Goal: Task Accomplishment & Management: Use online tool/utility

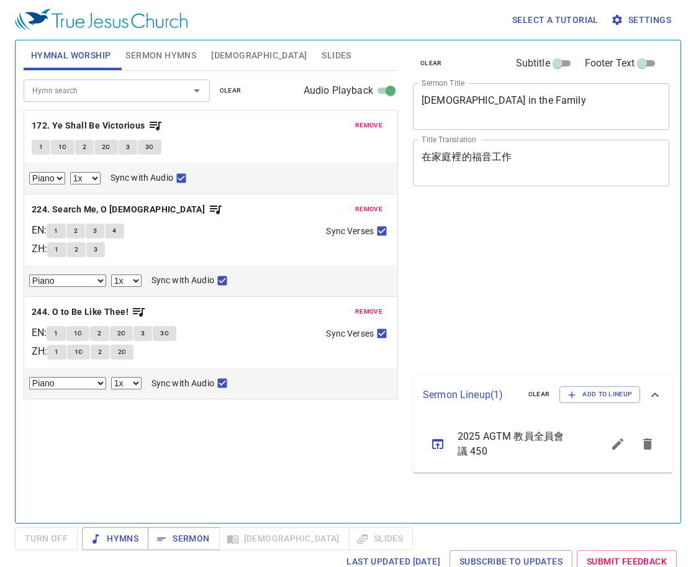
select select "1"
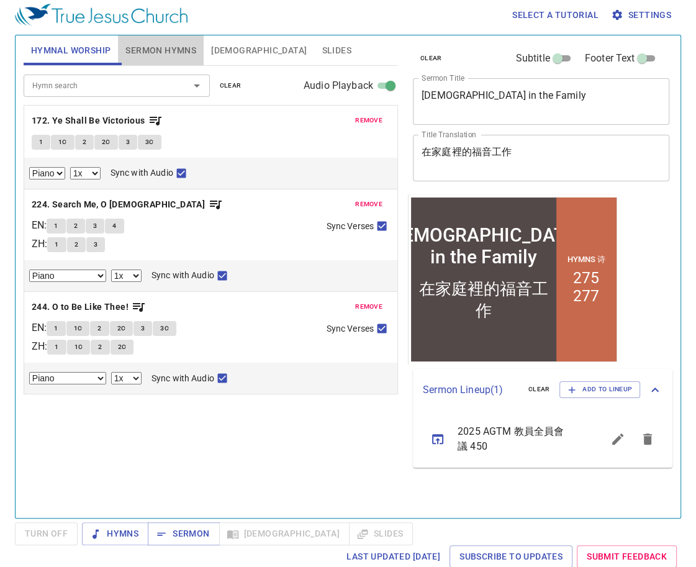
click at [163, 55] on span "Sermon Hymns" at bounding box center [160, 51] width 71 height 16
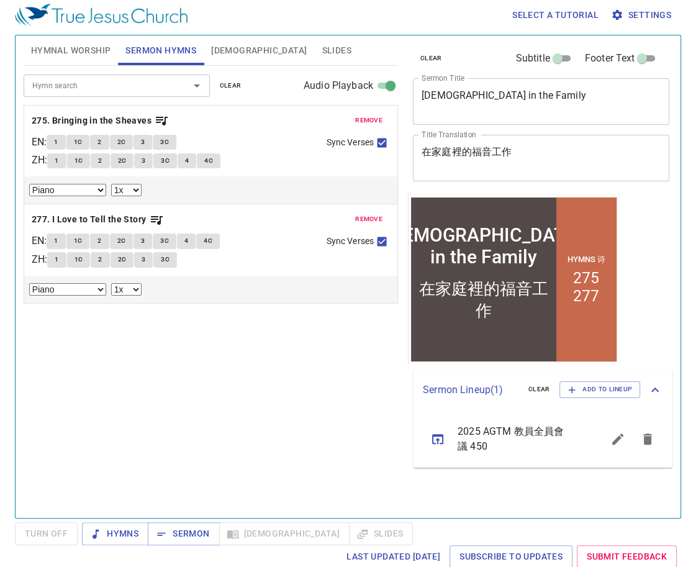
click at [595, 144] on div "在家庭裡的福音工作 x Title Translation" at bounding box center [541, 158] width 256 height 47
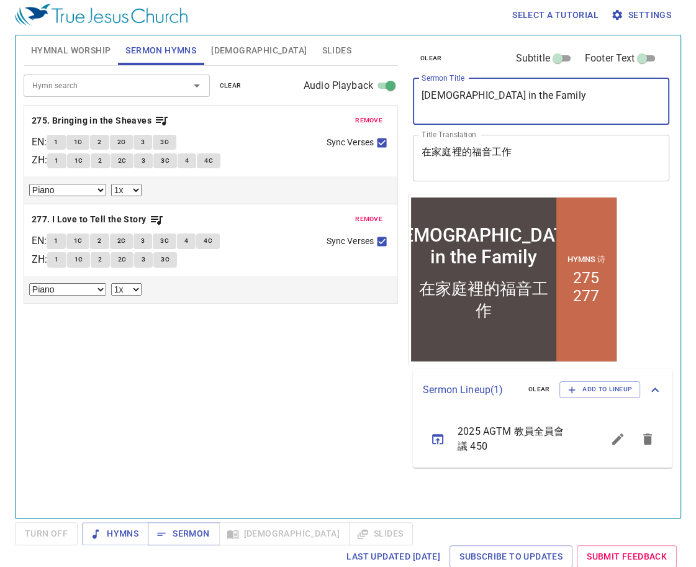
click at [577, 111] on textarea "Evangelism in the Family" at bounding box center [540, 101] width 239 height 24
drag, startPoint x: 568, startPoint y: 110, endPoint x: 233, endPoint y: 81, distance: 336.4
click at [233, 81] on div "Hymnal Worship Sermon Hymns Bible Slides Hymn search Hymn search clear Audio Pl…" at bounding box center [348, 271] width 658 height 482
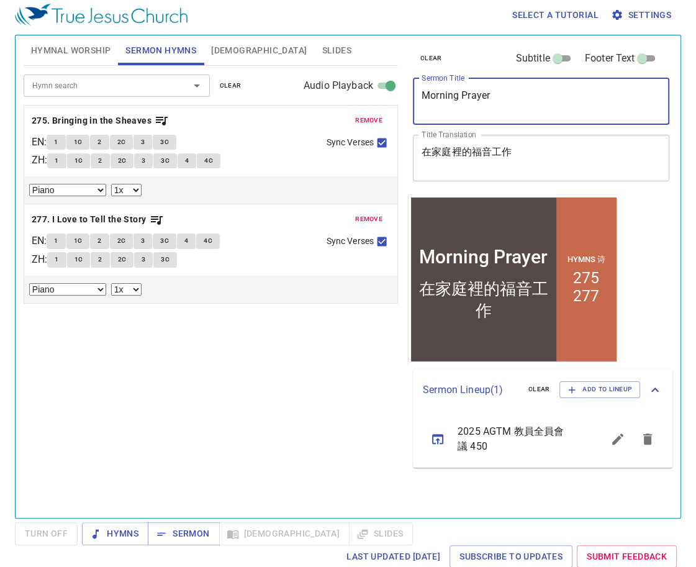
type textarea "Morning Prayer"
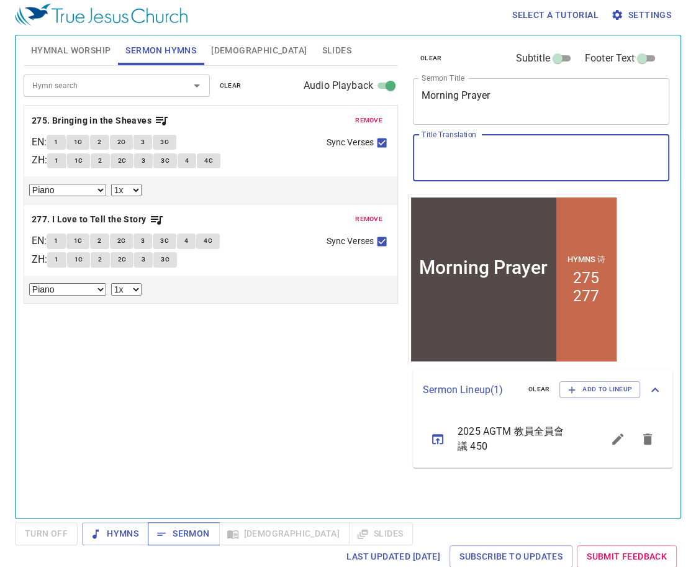
click at [189, 526] on span "Sermon" at bounding box center [184, 534] width 52 height 16
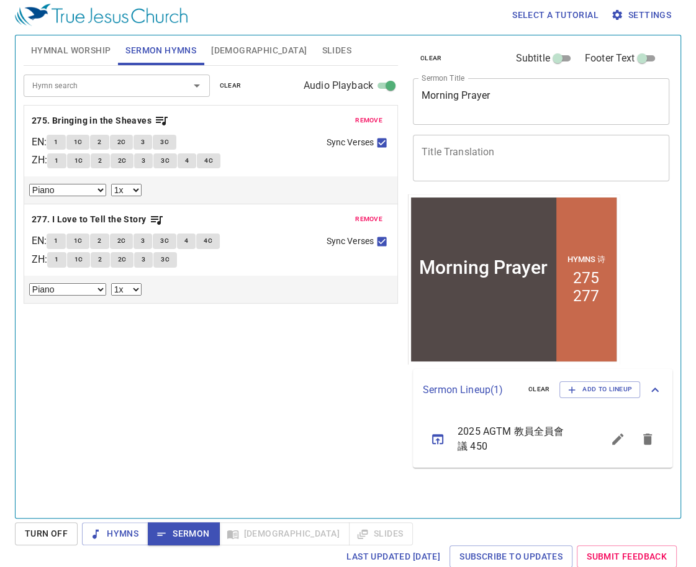
click at [325, 404] on div "Hymn search Hymn search clear Audio Playback remove 275. Bringing in the Sheave…" at bounding box center [211, 286] width 374 height 441
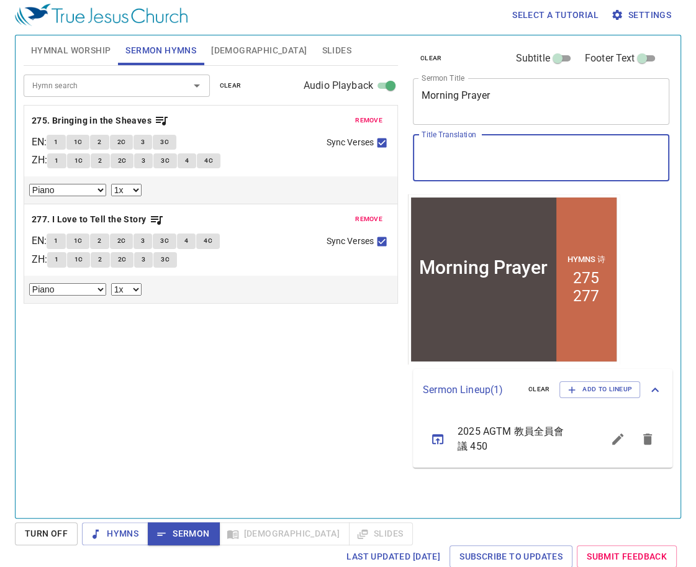
click at [458, 168] on textarea "Title Translation" at bounding box center [540, 158] width 239 height 24
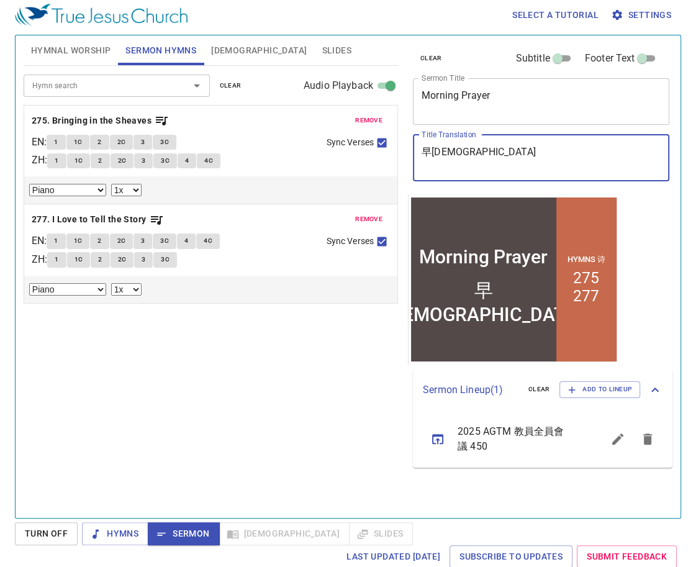
type textarea "早[DEMOGRAPHIC_DATA]"
click at [234, 356] on div "Hymn search Hymn search clear Audio Playback remove 275. Bringing in the Sheave…" at bounding box center [211, 286] width 374 height 441
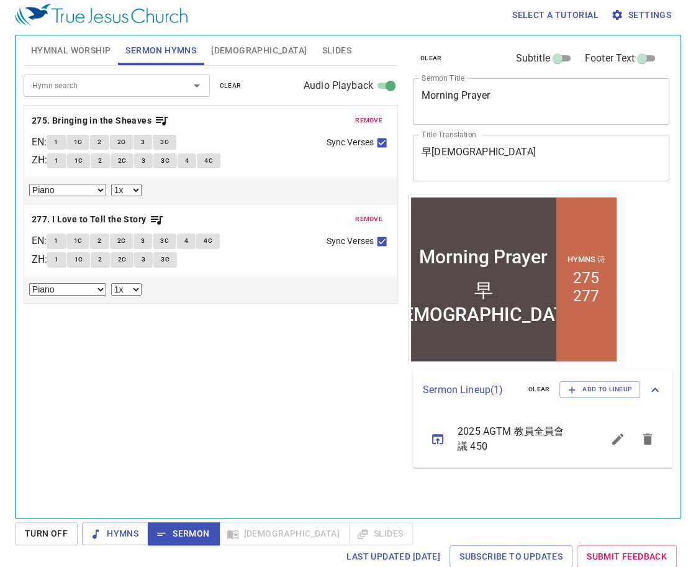
click at [261, 374] on div "Hymn search Hymn search clear Audio Playback remove 275. Bringing in the Sheave…" at bounding box center [211, 286] width 374 height 441
click at [375, 116] on span "remove" at bounding box center [368, 120] width 27 height 11
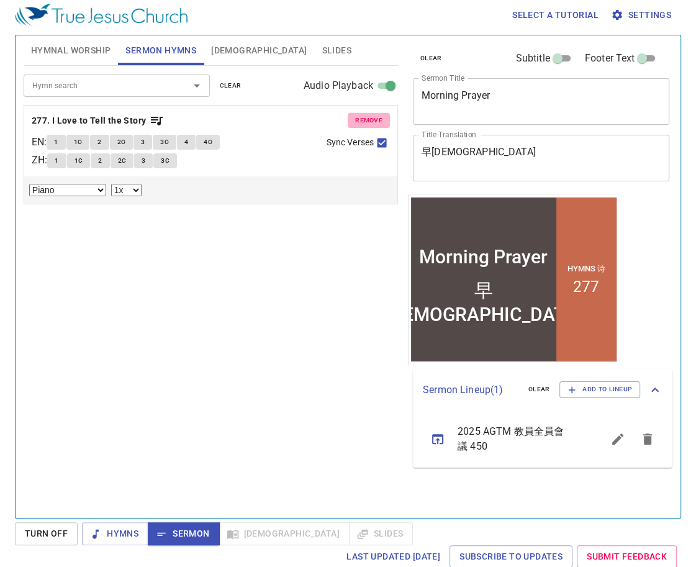
click at [375, 116] on span "remove" at bounding box center [368, 120] width 27 height 11
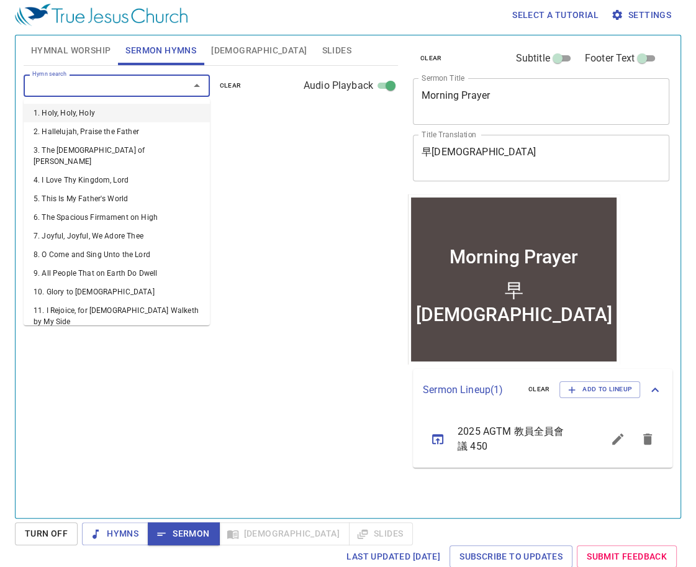
click at [137, 79] on input "Hymn search" at bounding box center [98, 85] width 142 height 14
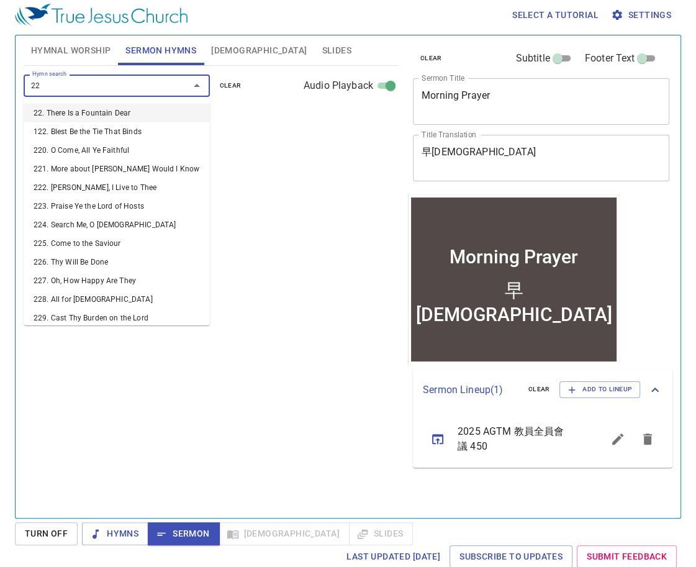
type input "226"
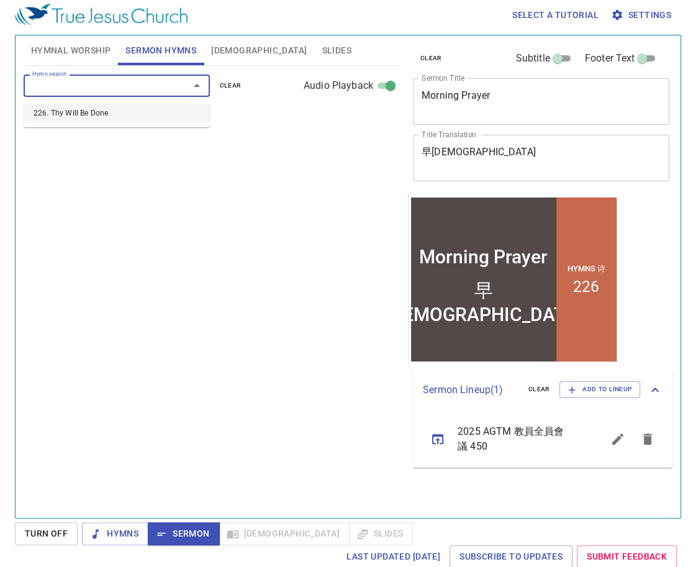
select select "1"
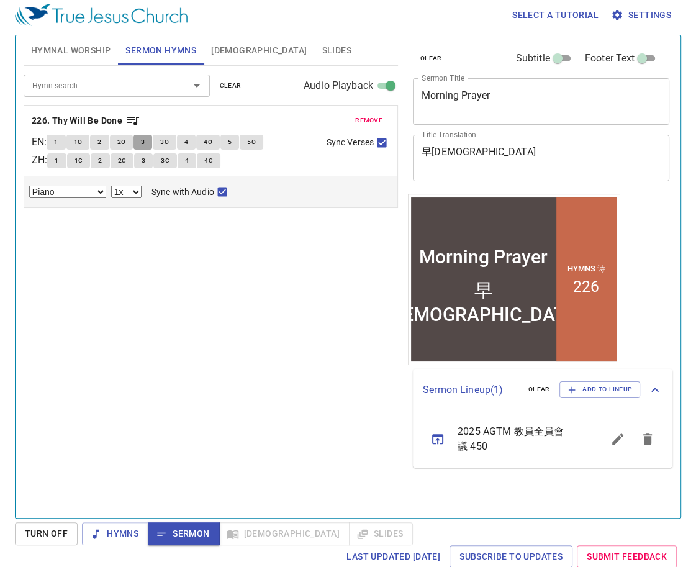
click at [141, 137] on button "3" at bounding box center [142, 142] width 19 height 15
checkbox input "false"
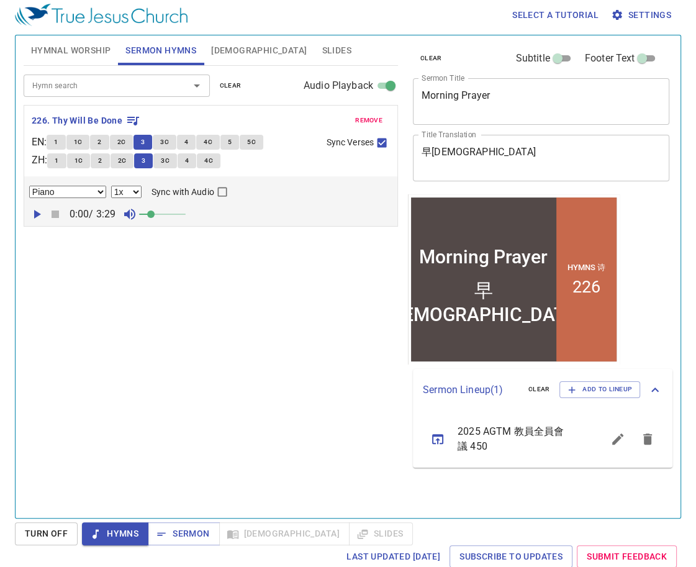
click at [174, 138] on button "3C" at bounding box center [165, 142] width 24 height 15
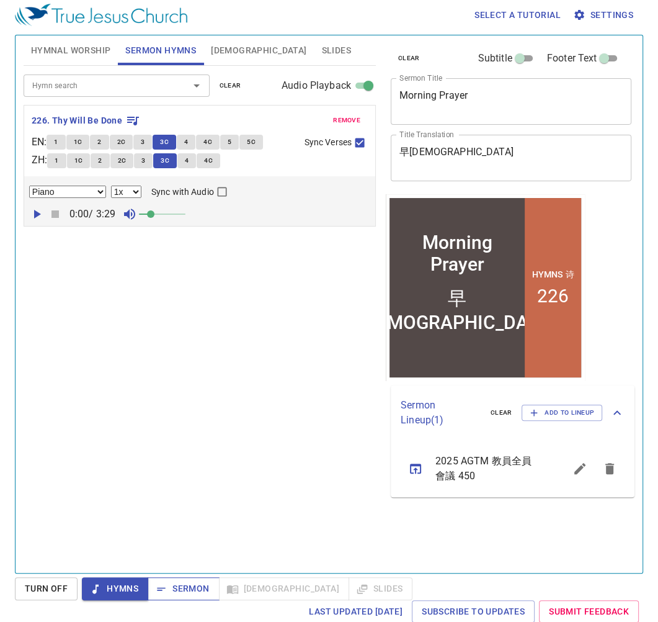
click at [181, 566] on span "Sermon" at bounding box center [184, 589] width 52 height 16
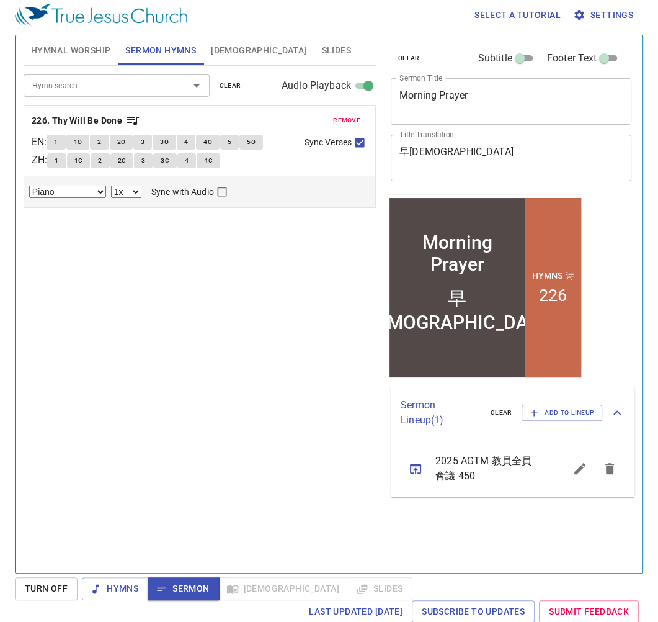
click at [220, 43] on span "[DEMOGRAPHIC_DATA]" at bounding box center [259, 51] width 96 height 16
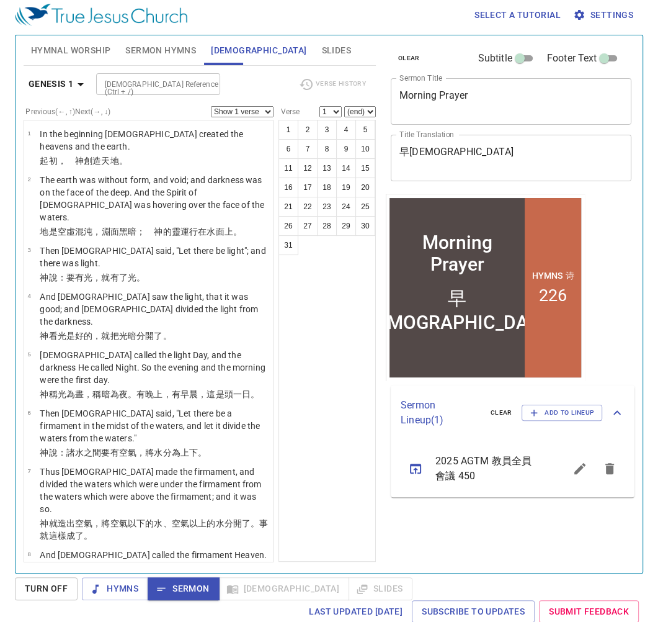
click at [82, 87] on icon "button" at bounding box center [80, 84] width 15 height 15
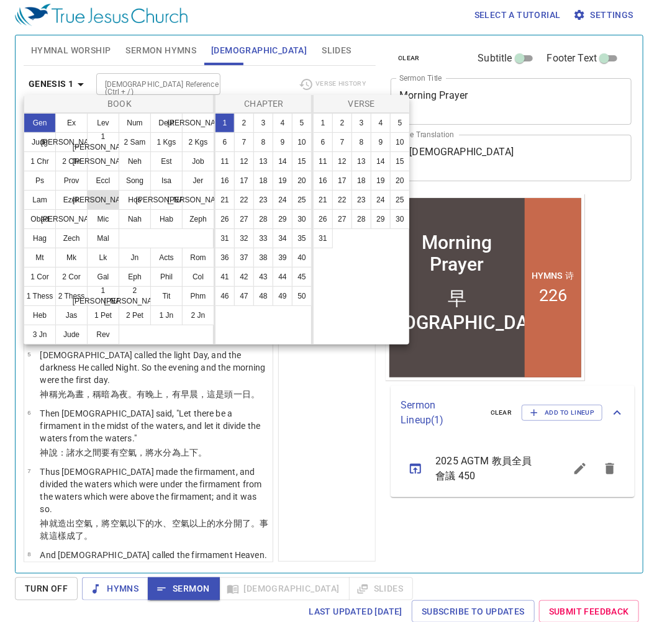
click at [109, 197] on button "Dan" at bounding box center [103, 200] width 32 height 20
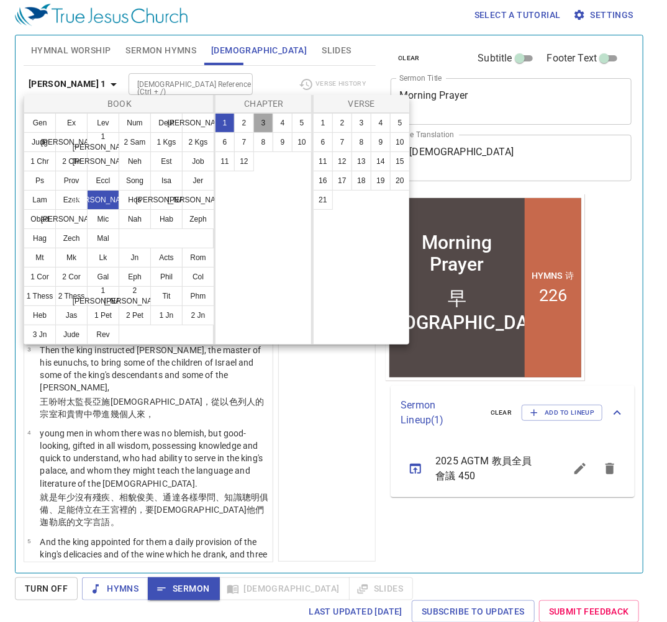
click at [0, 0] on button "3" at bounding box center [0, 0] width 0 height 0
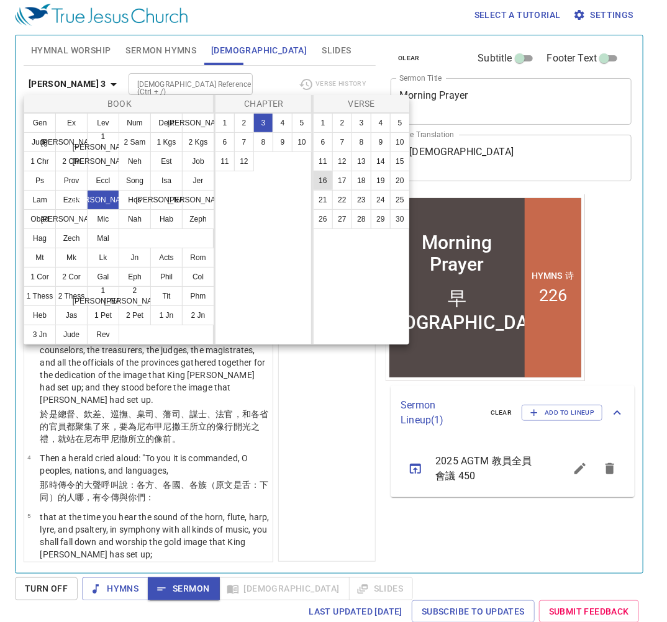
click at [0, 0] on button "16" at bounding box center [0, 0] width 0 height 0
select select "16"
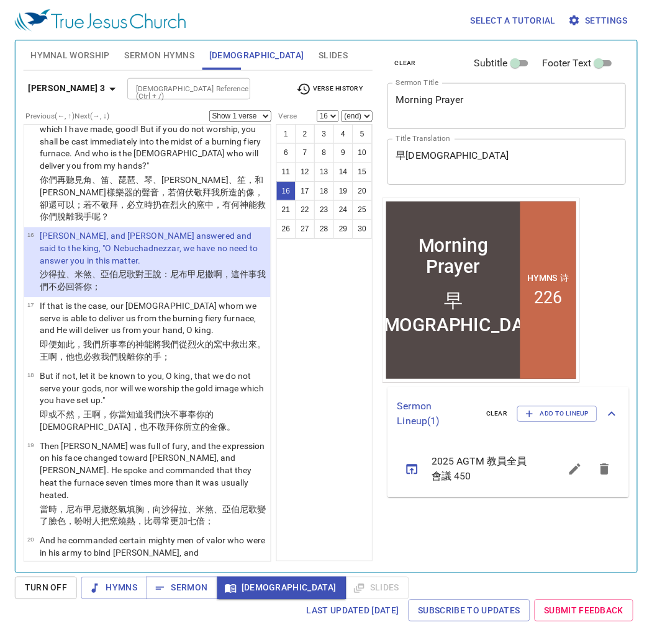
scroll to position [1266, 0]
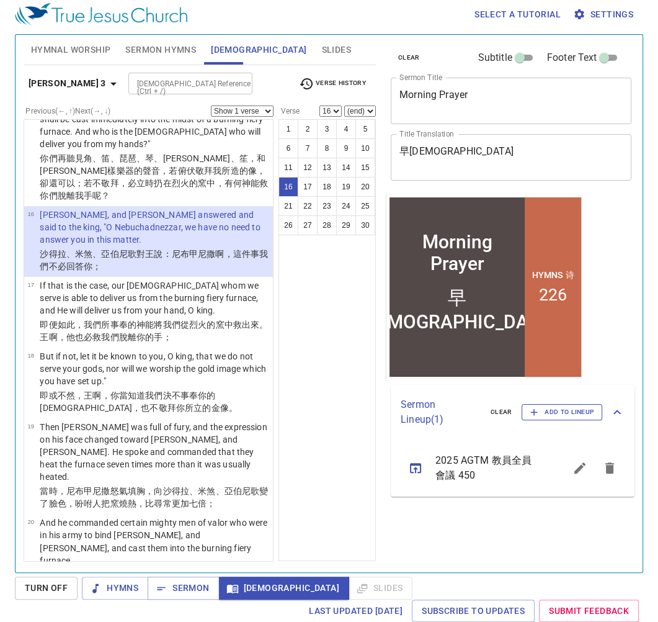
click at [0, 0] on span "Add to Lineup" at bounding box center [0, 0] width 0 height 0
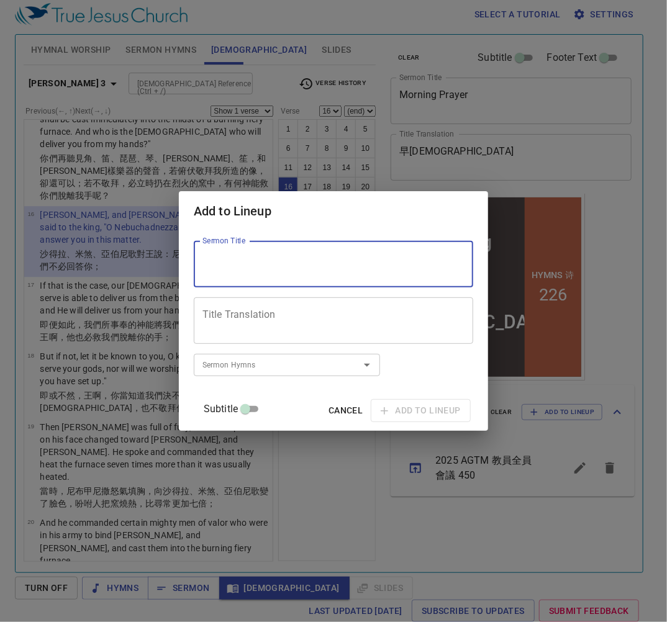
click at [0, 0] on textarea "Sermon Title" at bounding box center [0, 0] width 0 height 0
paste textarea "在主裏得安息"
type textarea "在主裏得安息"
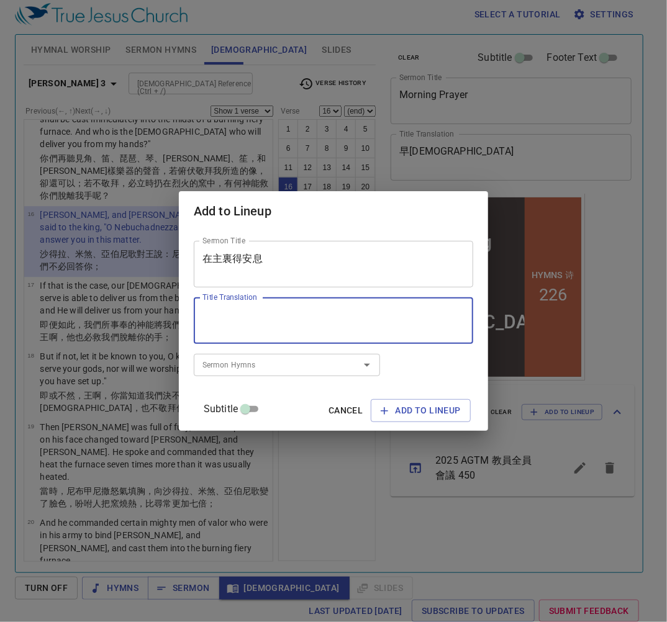
click at [276, 314] on textarea "Title Translation" at bounding box center [333, 321] width 262 height 24
paste textarea "在主裏得安息"
type textarea "在主裏得安息"
click at [0, 0] on textarea "在主裏得安息" at bounding box center [0, 0] width 0 height 0
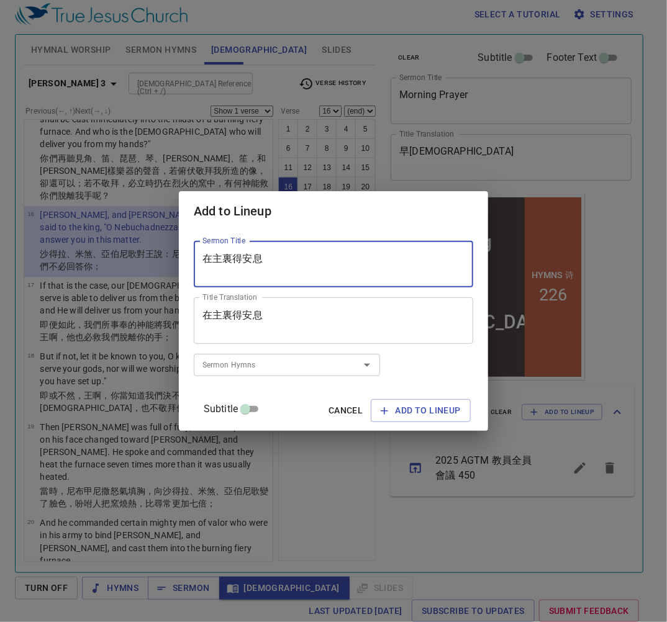
click at [0, 0] on textarea "在主裏得安息" at bounding box center [0, 0] width 0 height 0
paste textarea "Find Rest in the Lord"
click at [0, 0] on textarea "Find Rest in the Lord" at bounding box center [0, 0] width 0 height 0
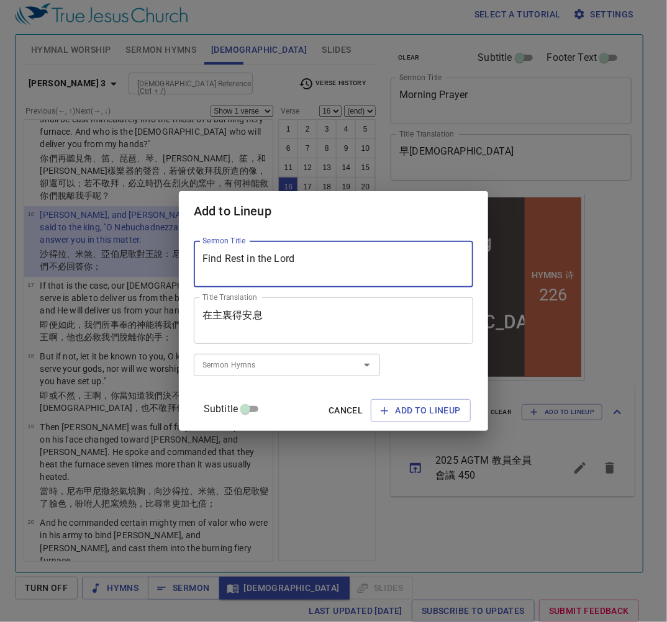
click at [0, 0] on textarea "Find Rest in the Lord" at bounding box center [0, 0] width 0 height 0
type textarea "Find Rest in the Lord"
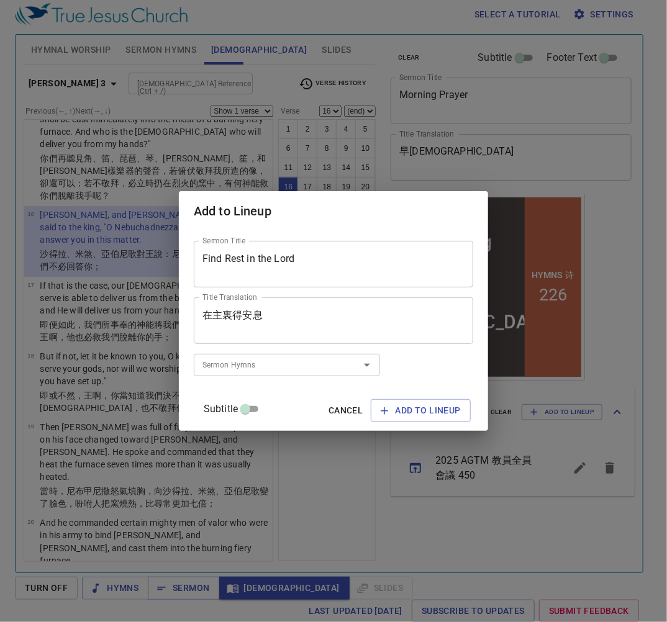
click at [269, 314] on textarea "在主裏得安息" at bounding box center [333, 321] width 262 height 24
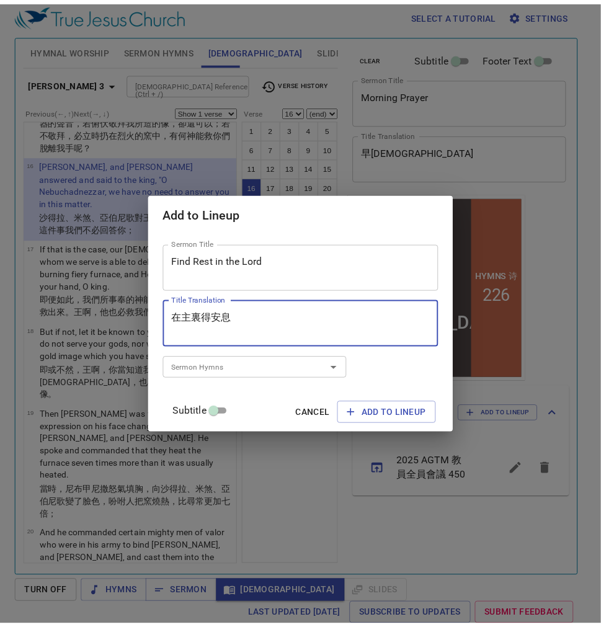
scroll to position [1452, 0]
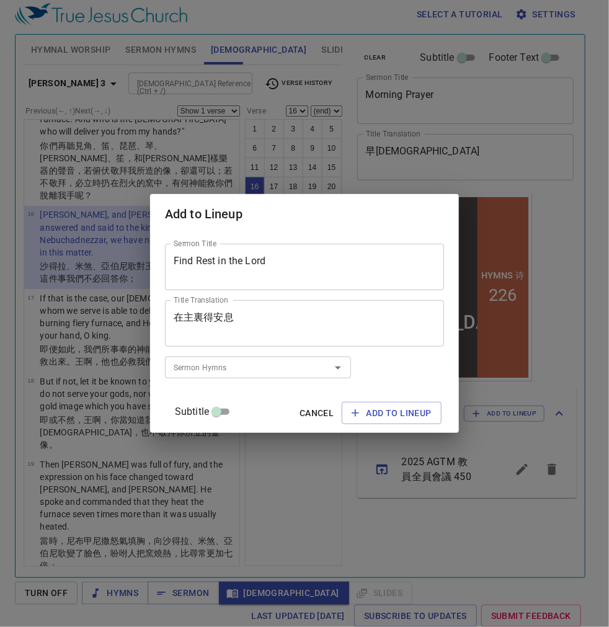
click at [0, 0] on input "Sermon Hymns" at bounding box center [0, 0] width 0 height 0
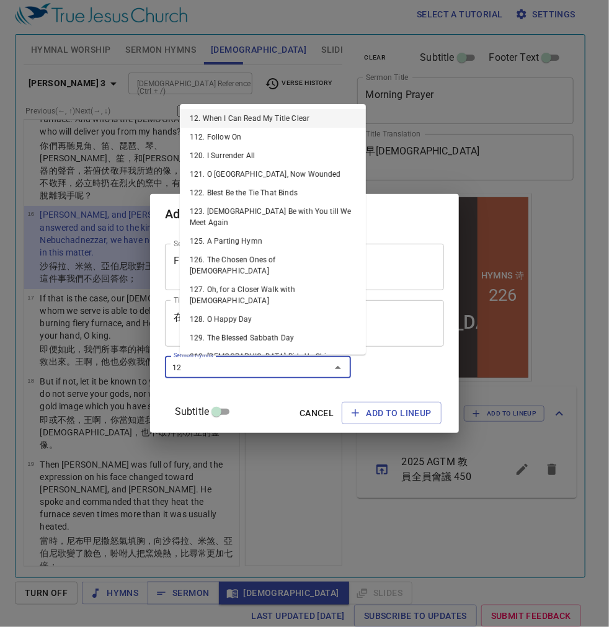
type input "129"
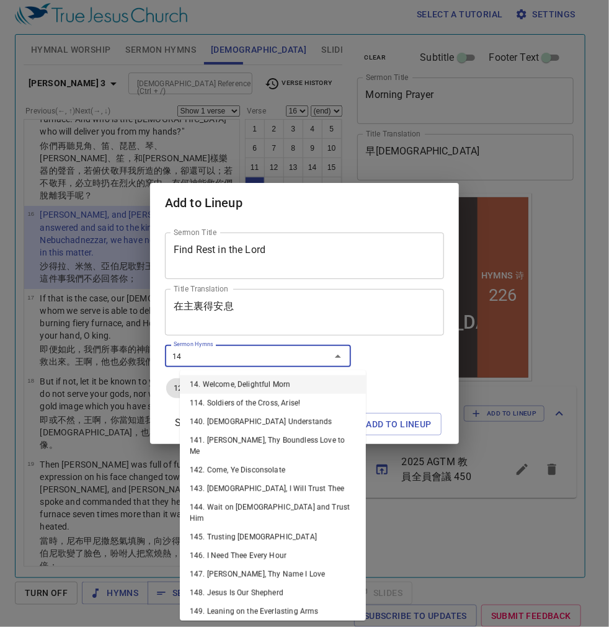
type input "149"
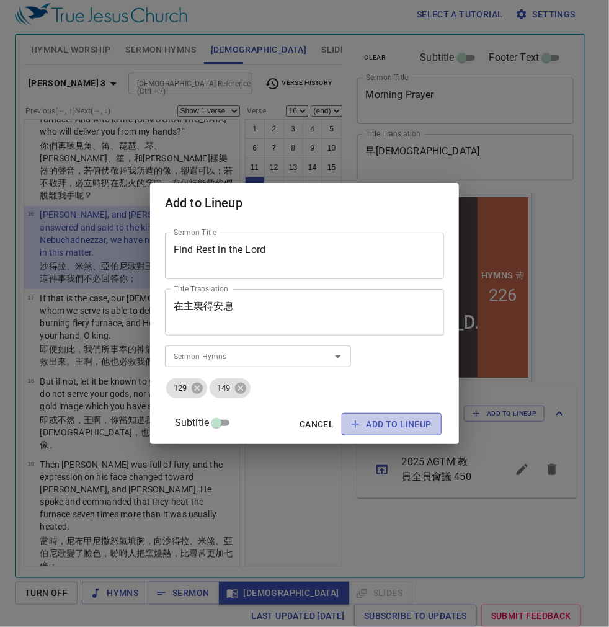
click at [0, 0] on span "Add to Lineup" at bounding box center [0, 0] width 0 height 0
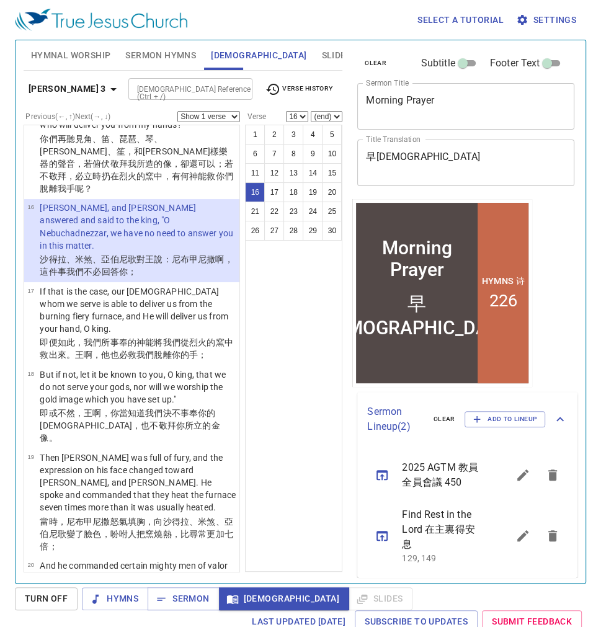
scroll to position [6, 0]
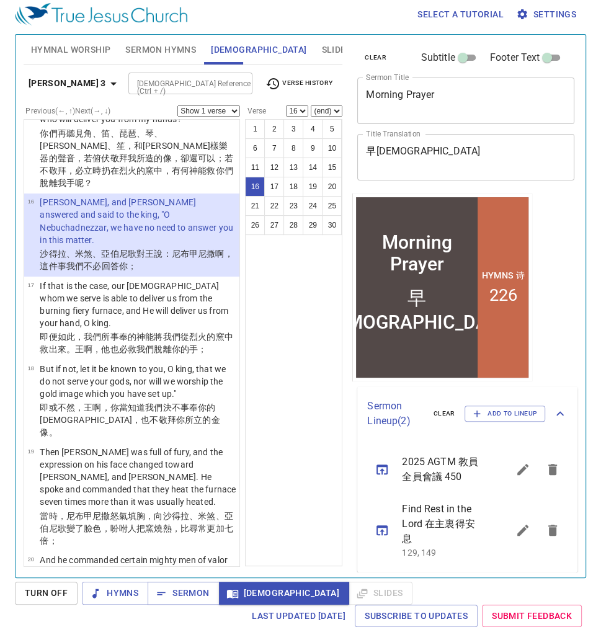
click at [304, 380] on div "1 2 3 4 5 6 7 8 9 10 11 12 13 14 15 16 17 18 19 20 21 22 23 24 25 26 27 28 29 30" at bounding box center [293, 342] width 97 height 447
click at [281, 189] on button "17" at bounding box center [274, 187] width 20 height 20
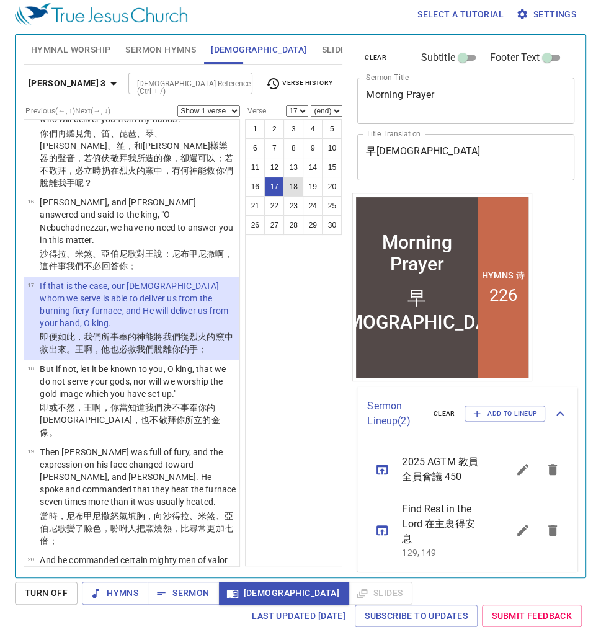
click at [291, 181] on button "18" at bounding box center [294, 187] width 20 height 20
select select "18"
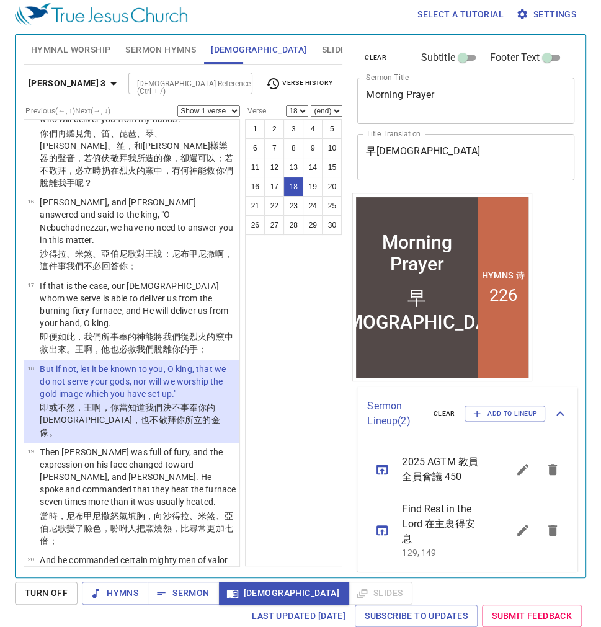
click at [549, 475] on icon "sermon lineup list" at bounding box center [553, 469] width 9 height 11
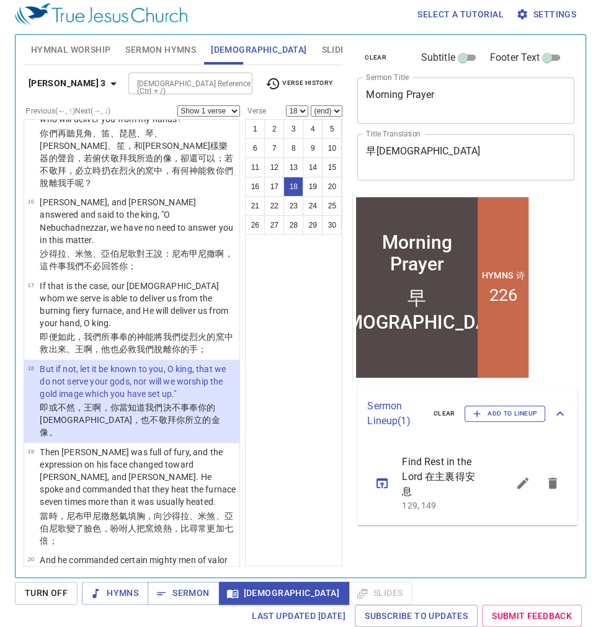
click at [0, 0] on span "Add to Lineup" at bounding box center [0, 0] width 0 height 0
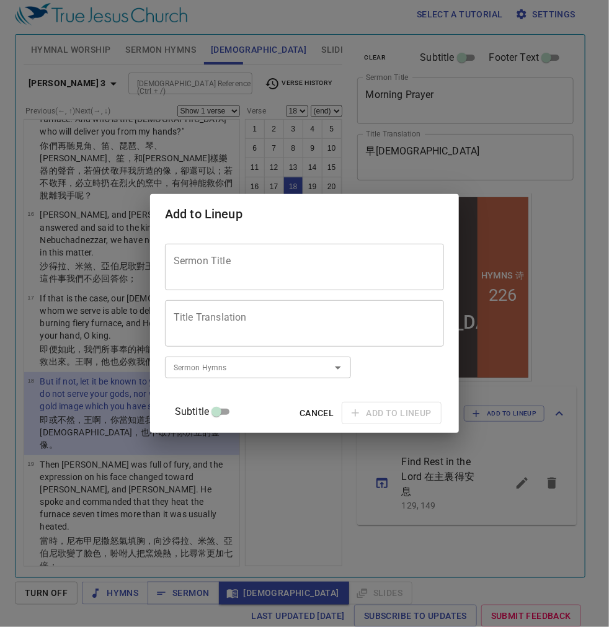
click at [0, 0] on textarea "Sermon Title" at bounding box center [0, 0] width 0 height 0
paste textarea "Preparation for ESSC"
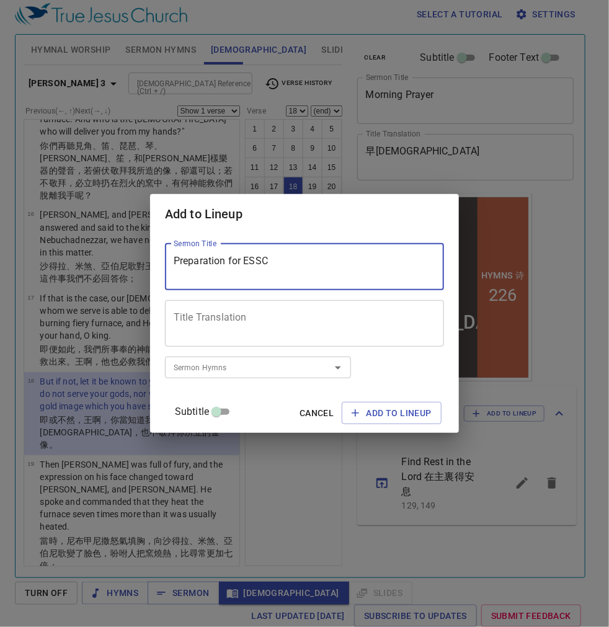
type textarea "Preparation for ESSC"
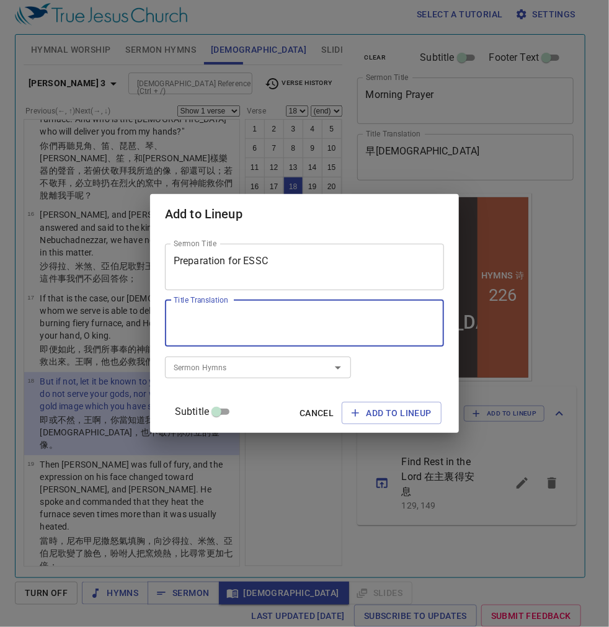
click at [295, 315] on textarea "Title Translation" at bounding box center [305, 324] width 262 height 24
paste textarea "靈恩佈道會的準備工作"
type textarea "靈恩佈道會的準備工作"
click at [249, 359] on div "Sermon Hymns" at bounding box center [258, 368] width 186 height 22
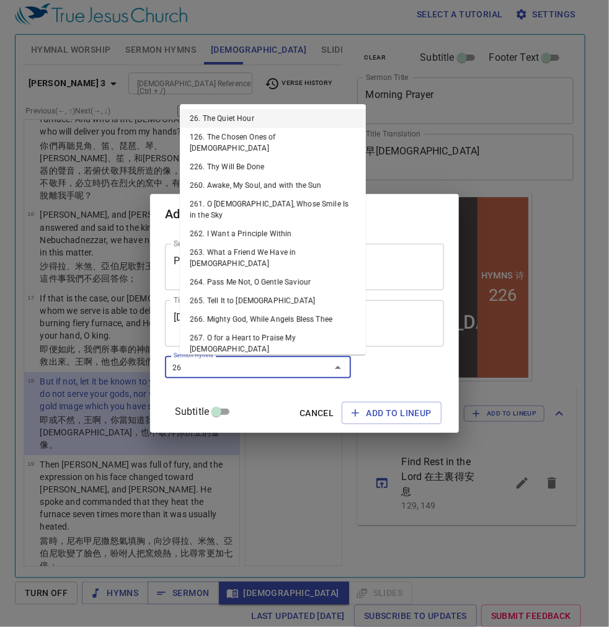
type input "269"
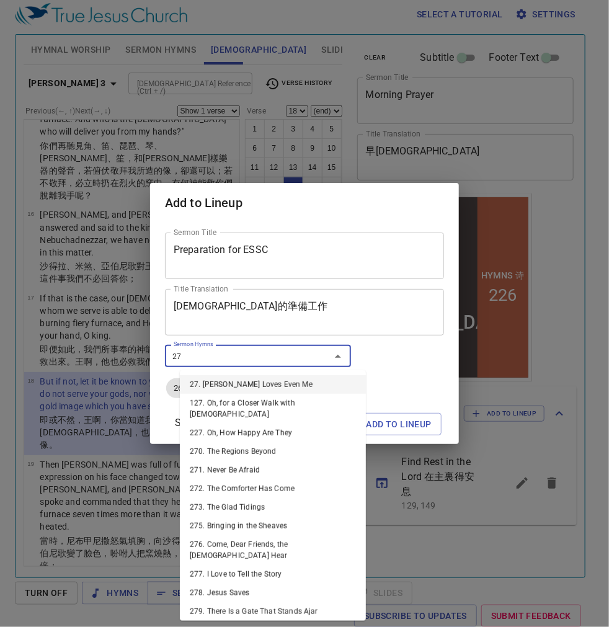
type input "279"
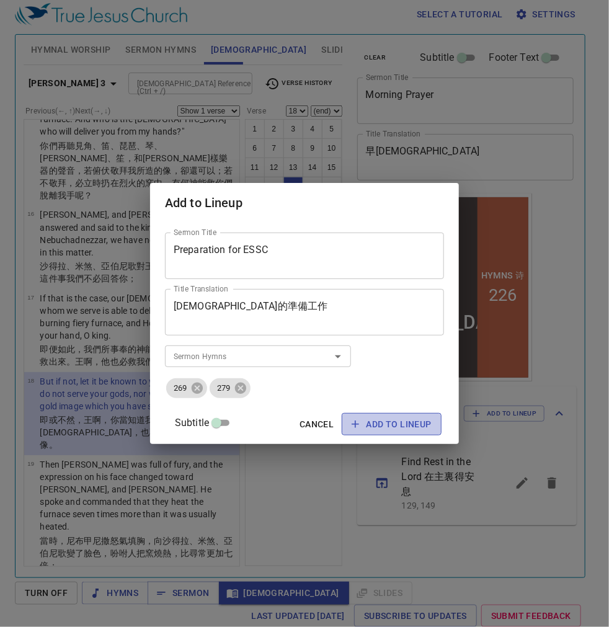
click at [0, 0] on span "Add to Lineup" at bounding box center [0, 0] width 0 height 0
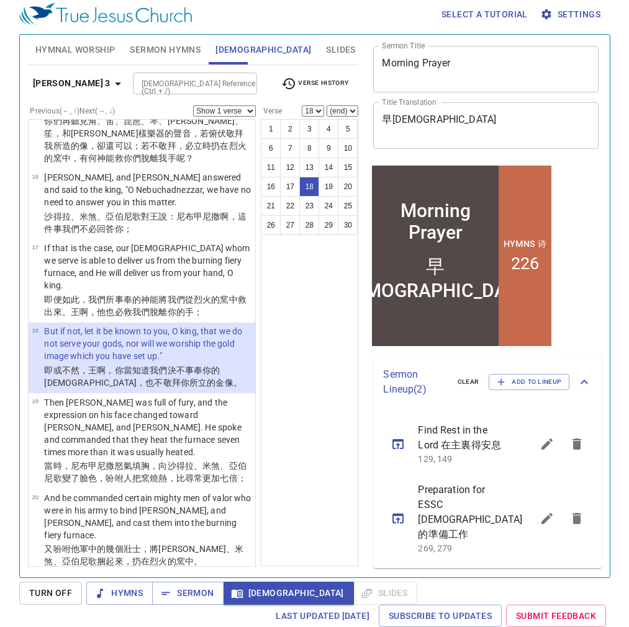
scroll to position [1390, 0]
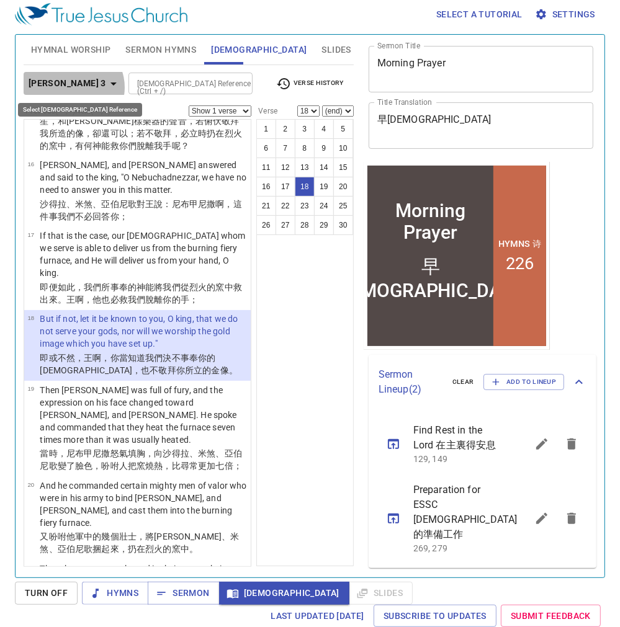
click at [106, 87] on icon "button" at bounding box center [113, 83] width 15 height 15
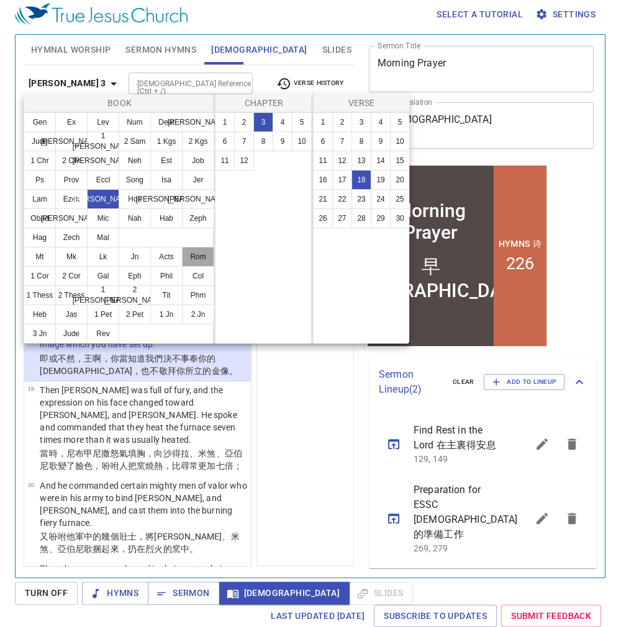
click at [200, 261] on button "Rom" at bounding box center [198, 257] width 32 height 20
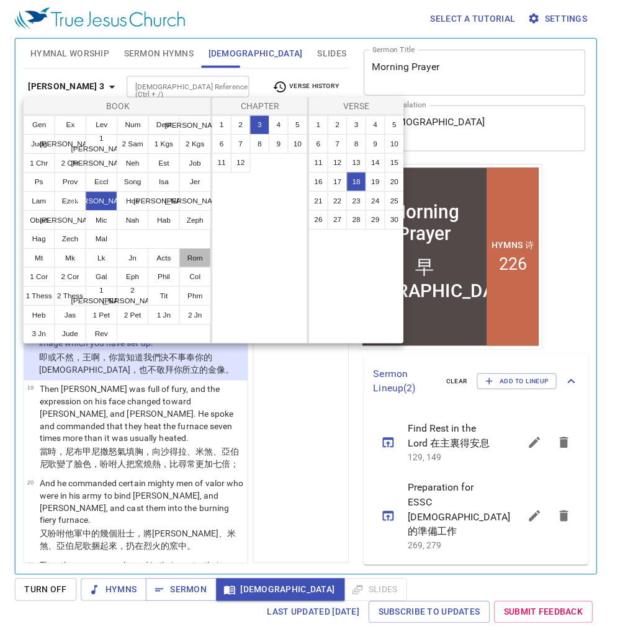
scroll to position [0, 0]
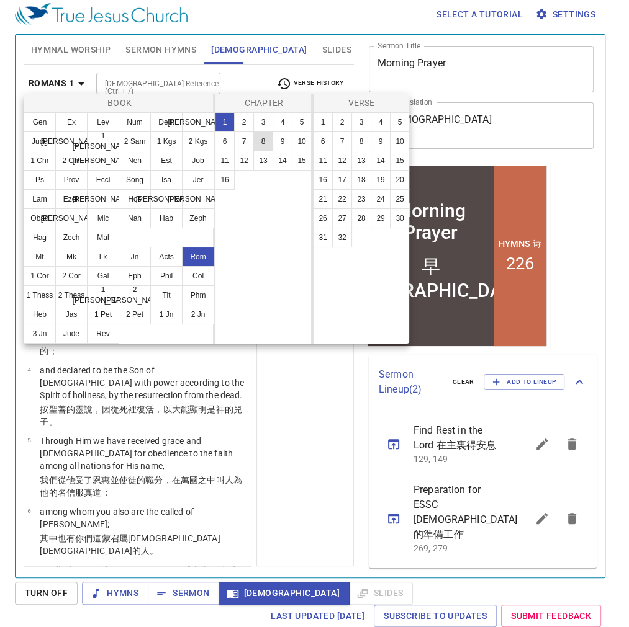
click at [268, 146] on button "8" at bounding box center [263, 142] width 20 height 20
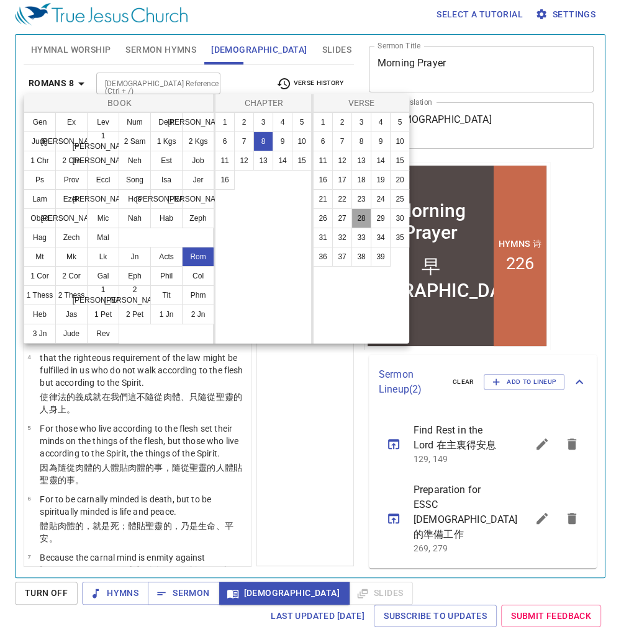
click at [362, 218] on button "28" at bounding box center [361, 219] width 20 height 20
select select "28"
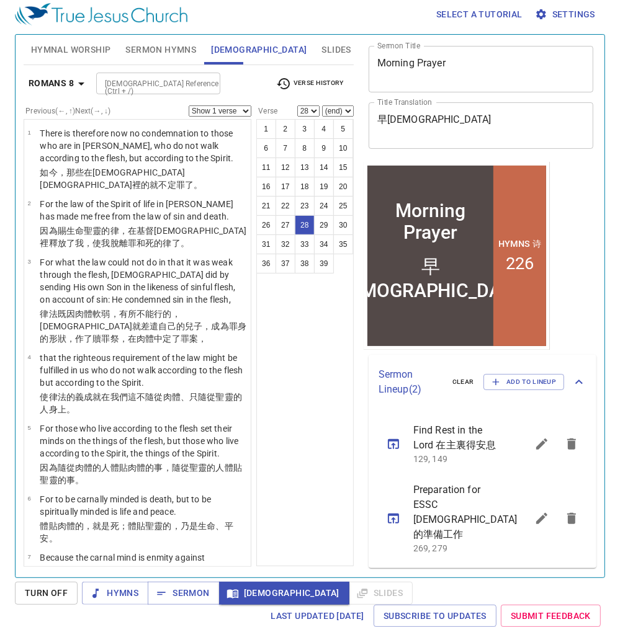
scroll to position [1678, 0]
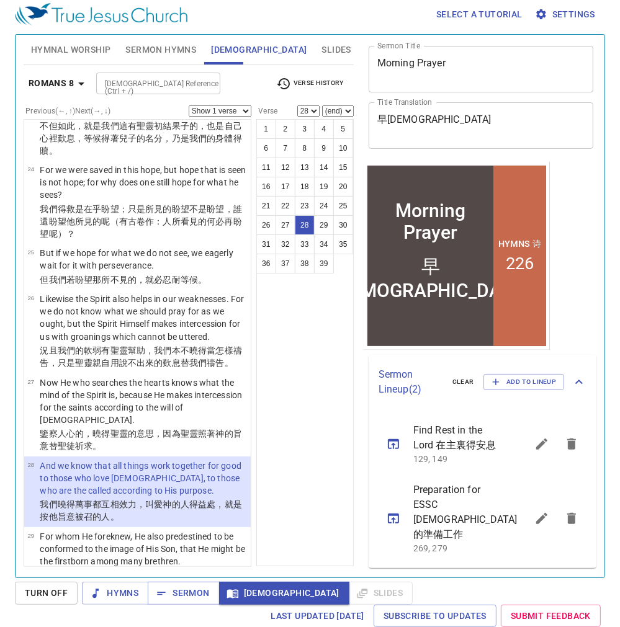
click at [323, 372] on div "1 2 3 4 5 6 7 8 9 10 11 12 13 14 15 16 17 18 19 20 21 22 23 24 25 26 27 28 29 3…" at bounding box center [304, 342] width 97 height 447
click at [181, 566] on span "Sermon" at bounding box center [184, 594] width 52 height 16
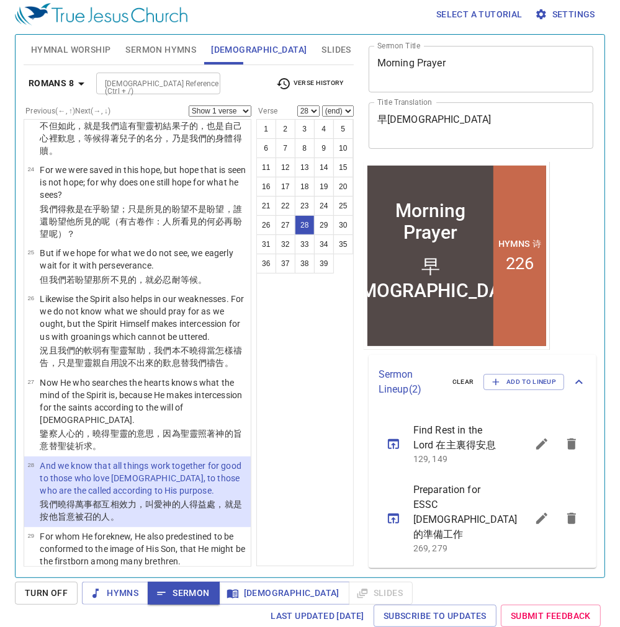
click at [86, 50] on span "Hymnal Worship" at bounding box center [71, 50] width 80 height 16
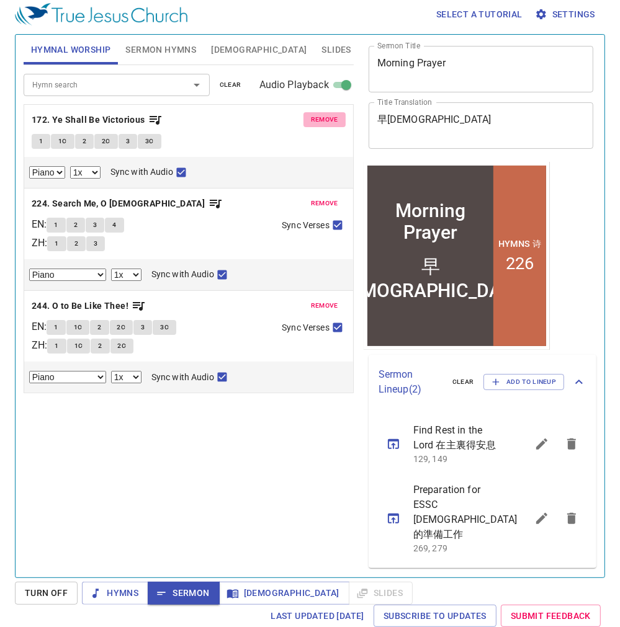
click at [312, 114] on span "remove" at bounding box center [324, 119] width 27 height 11
click at [312, 198] on span "remove" at bounding box center [324, 203] width 27 height 11
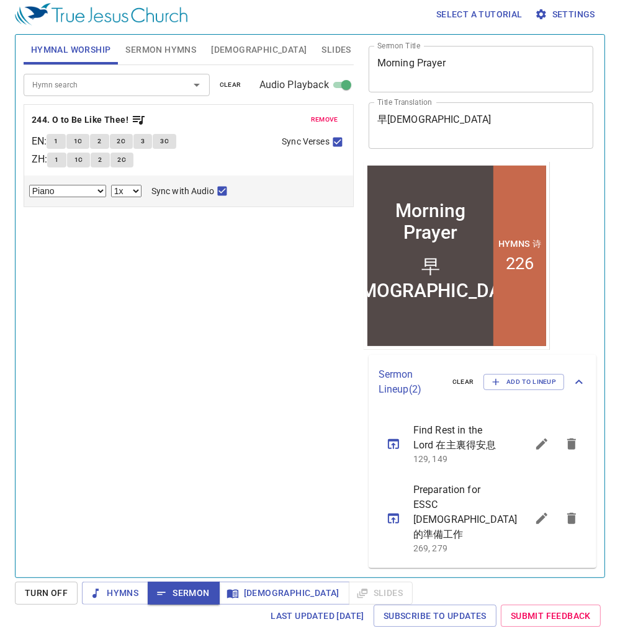
click at [312, 114] on span "remove" at bounding box center [324, 119] width 27 height 11
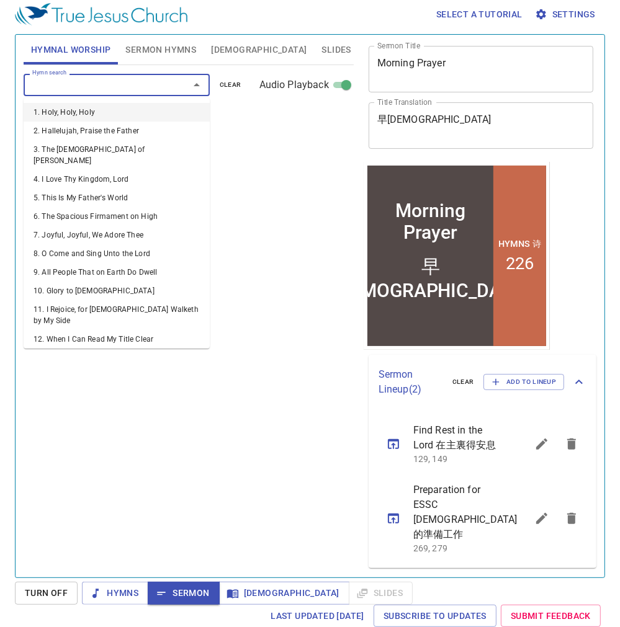
click at [136, 78] on input "Hymn search" at bounding box center [98, 85] width 142 height 14
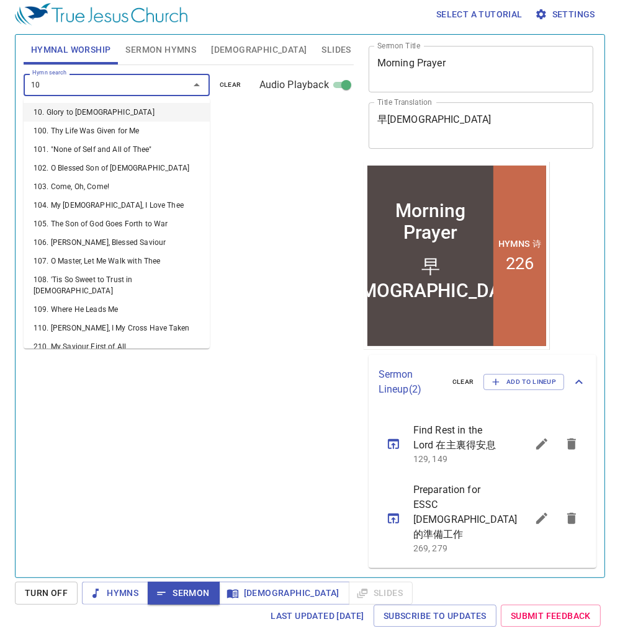
type input "104"
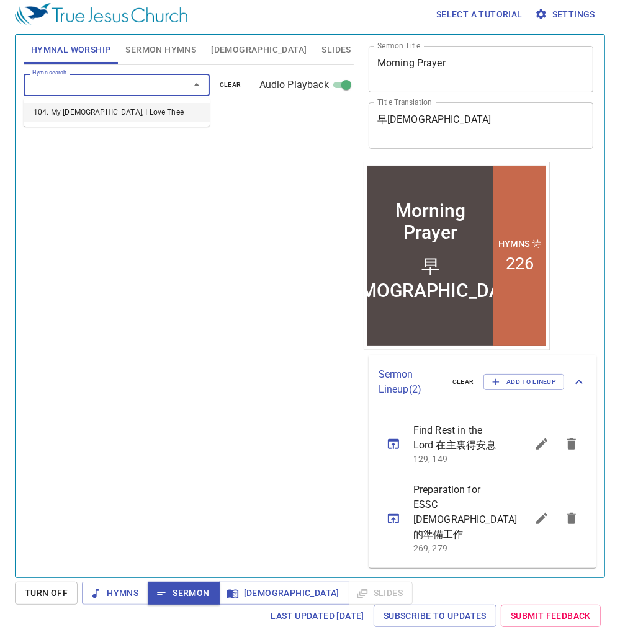
select select "1"
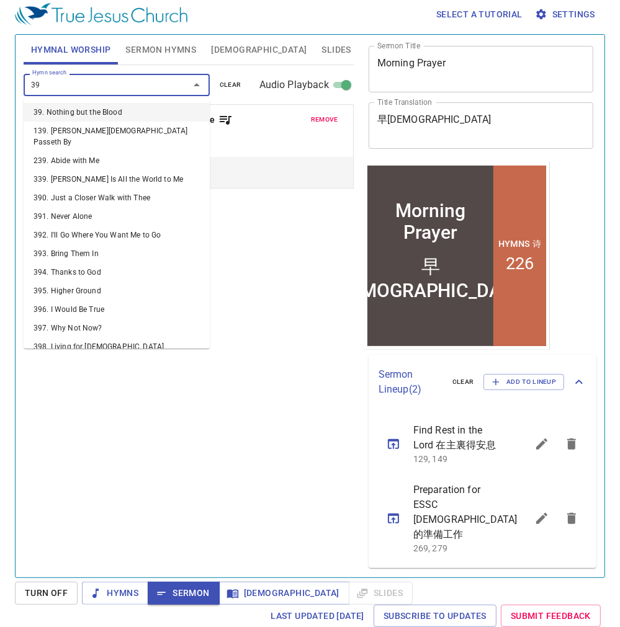
type input "392"
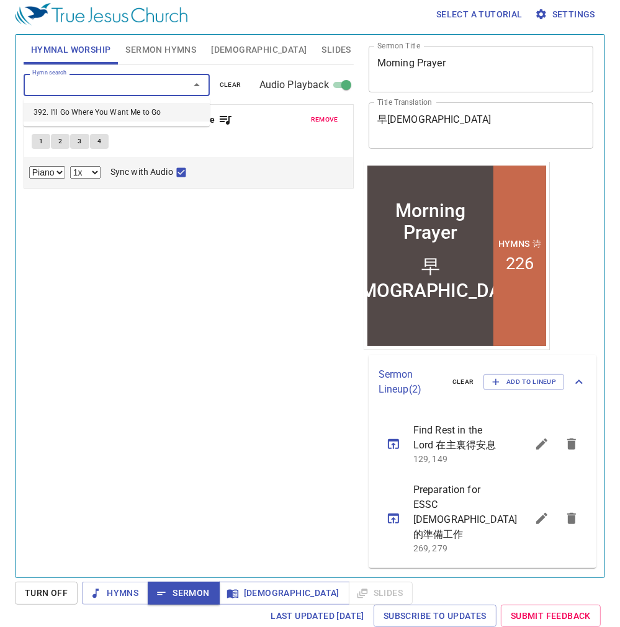
select select "1"
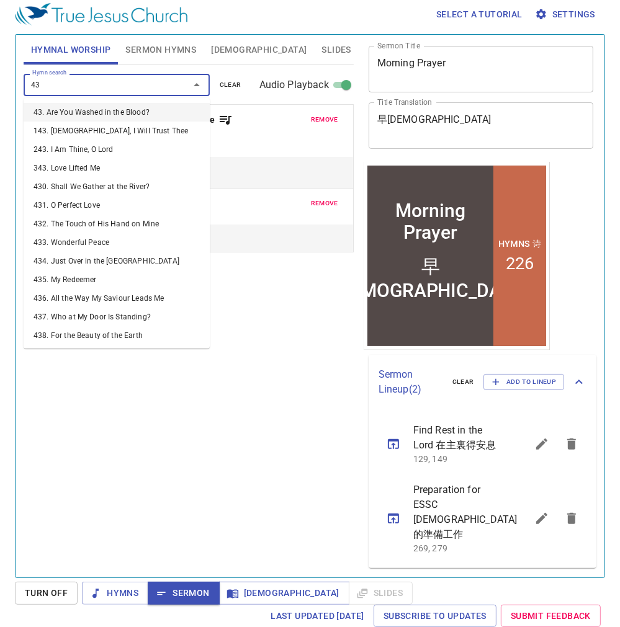
type input "437"
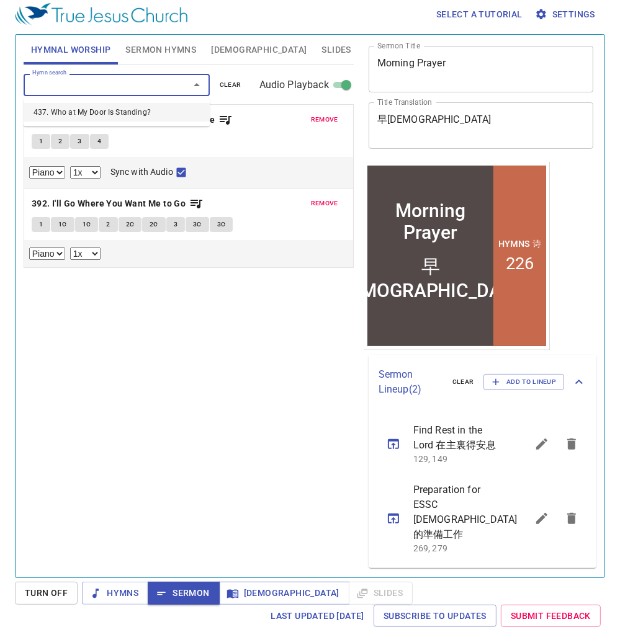
select select "1"
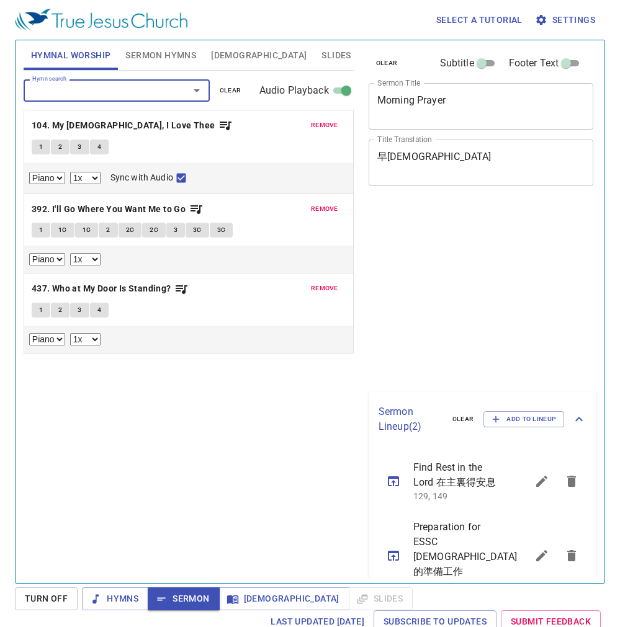
select select "1"
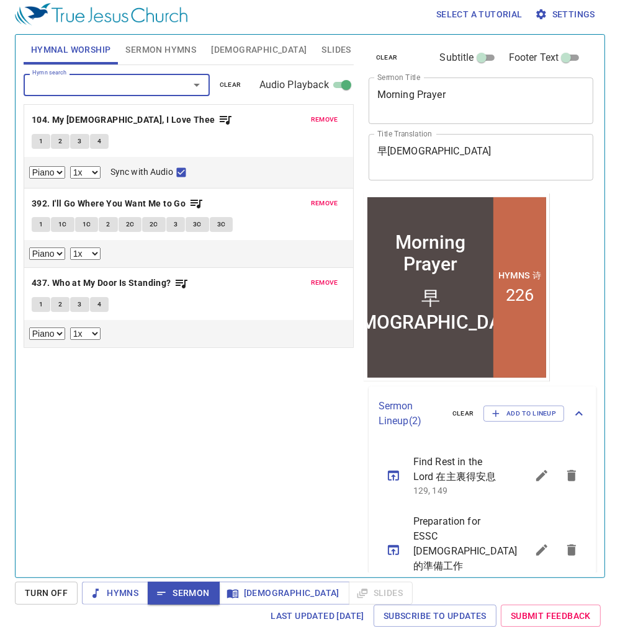
scroll to position [32, 0]
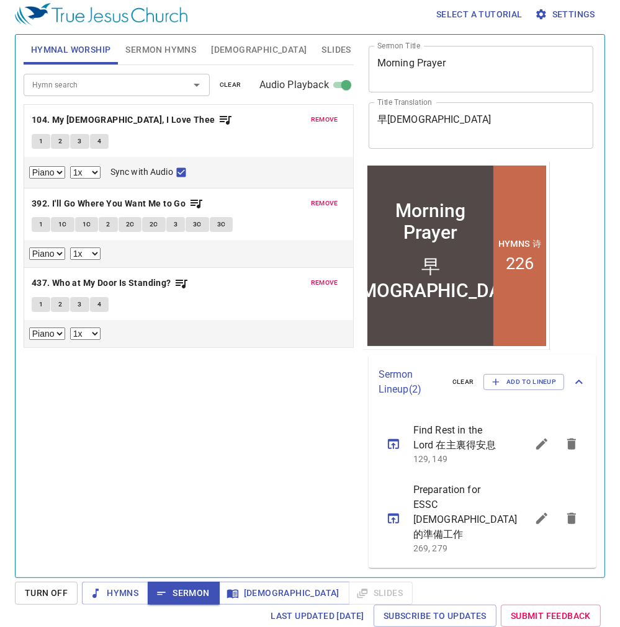
click at [181, 482] on div "Hymn search Hymn search clear Audio Playback remove 104. My Jesus, I Love Thee …" at bounding box center [189, 316] width 330 height 502
click at [155, 57] on button "Sermon Hymns" at bounding box center [161, 50] width 86 height 30
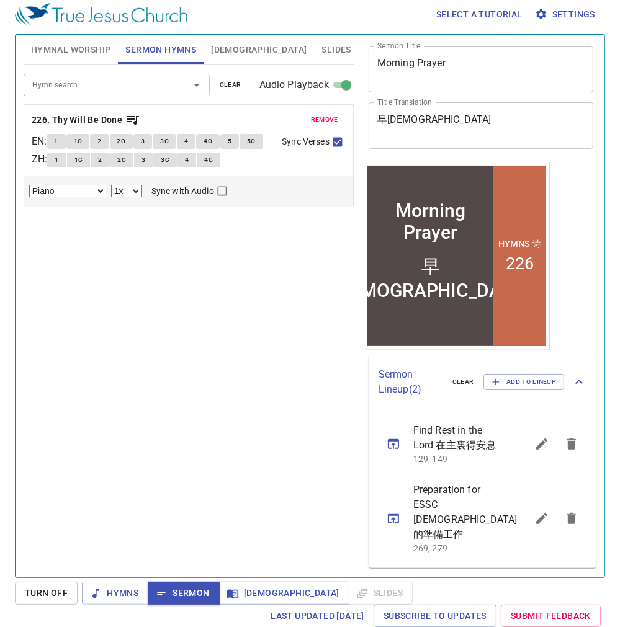
click at [76, 50] on span "Hymnal Worship" at bounding box center [71, 50] width 80 height 16
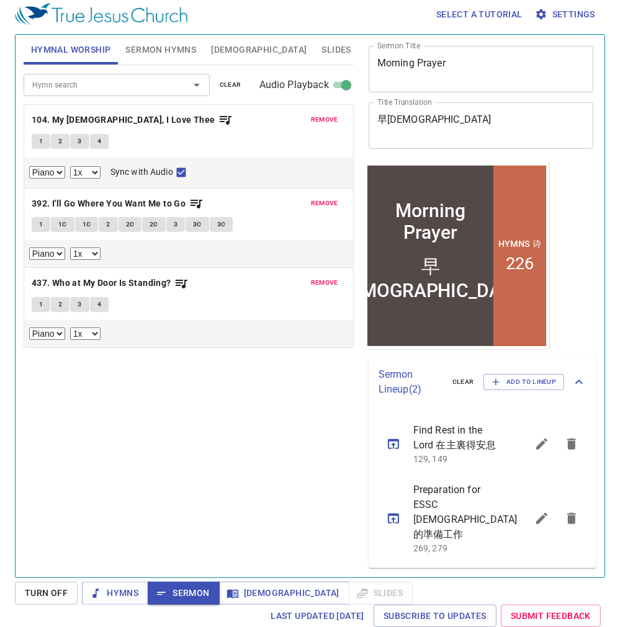
click at [139, 397] on div "Hymn search Hymn search clear Audio Playback remove 104. My Jesus, I Love Thee …" at bounding box center [189, 316] width 330 height 502
click at [107, 588] on span "Hymns" at bounding box center [115, 594] width 47 height 16
click at [109, 429] on div "Hymn search Hymn search clear Audio Playback remove 104. My Jesus, I Love Thee …" at bounding box center [189, 316] width 330 height 502
click at [121, 429] on div "Hymn search Hymn search clear Audio Playback remove 104. My Jesus, I Love Thee …" at bounding box center [189, 316] width 330 height 502
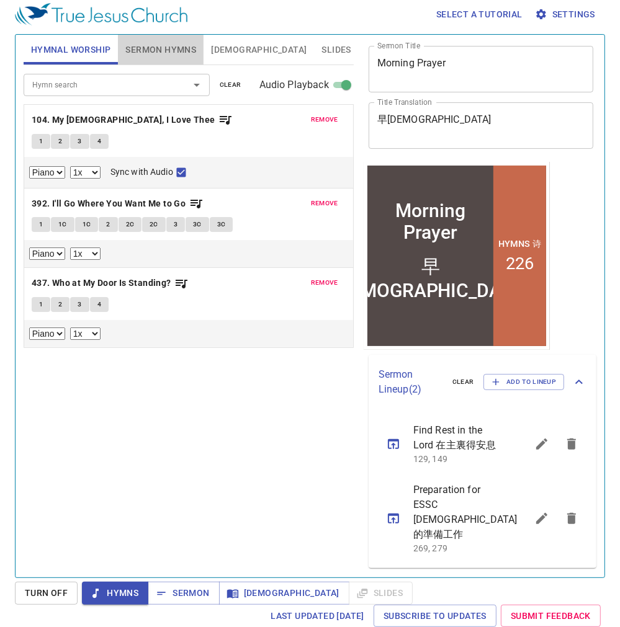
click at [151, 56] on span "Sermon Hymns" at bounding box center [160, 50] width 71 height 16
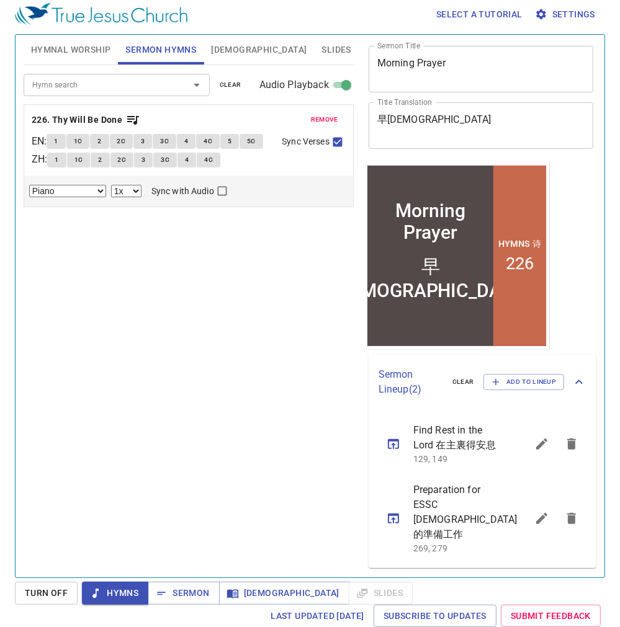
click at [79, 43] on span "Hymnal Worship" at bounding box center [71, 50] width 80 height 16
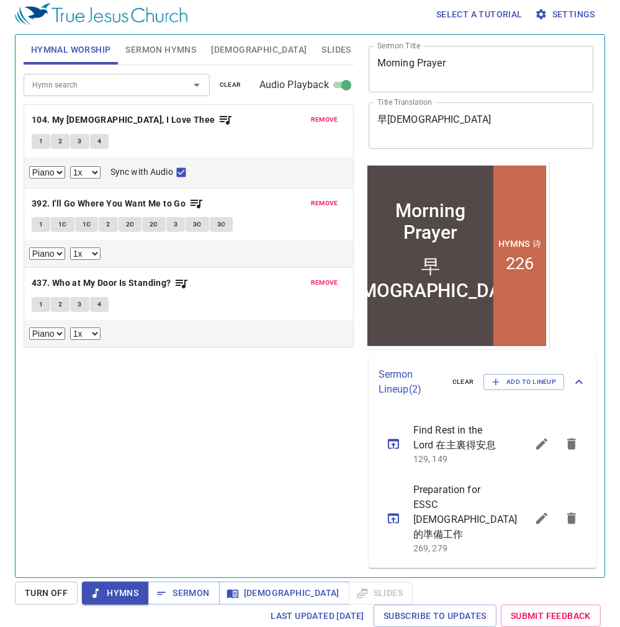
click at [43, 142] on button "1" at bounding box center [41, 141] width 19 height 15
checkbox input "false"
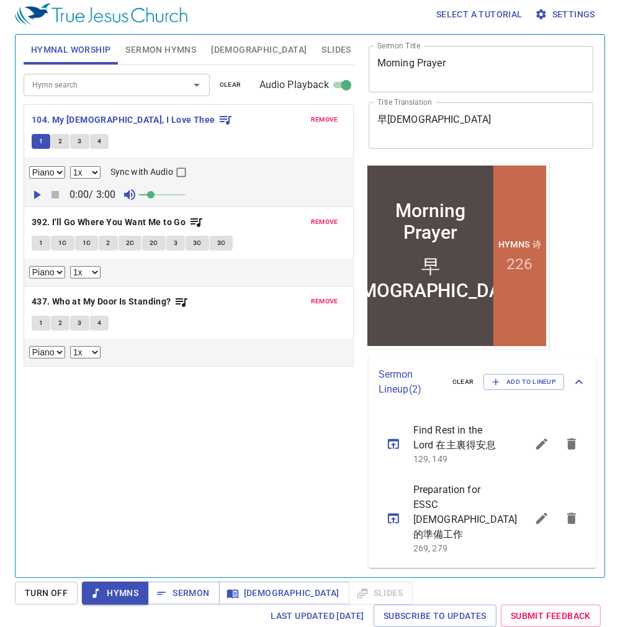
click at [132, 198] on icon "button" at bounding box center [129, 194] width 11 height 11
drag, startPoint x: 146, startPoint y: 192, endPoint x: 137, endPoint y: 197, distance: 11.1
click at [137, 197] on span at bounding box center [138, 194] width 7 height 7
click at [107, 416] on div "Hymn search Hymn search clear Audio Playback remove 104. My Jesus, I Love Thee …" at bounding box center [189, 316] width 330 height 502
click at [56, 142] on button "2" at bounding box center [60, 141] width 19 height 15
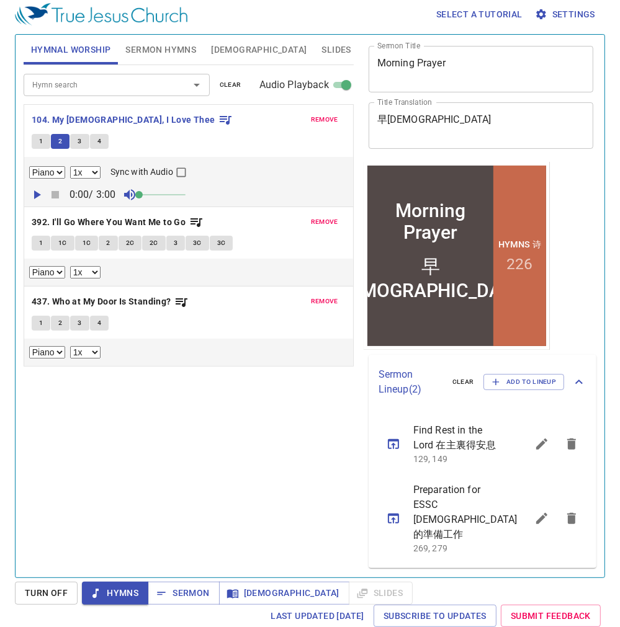
click at [79, 138] on span "3" at bounding box center [80, 141] width 4 height 11
click at [94, 135] on button "4" at bounding box center [99, 141] width 19 height 15
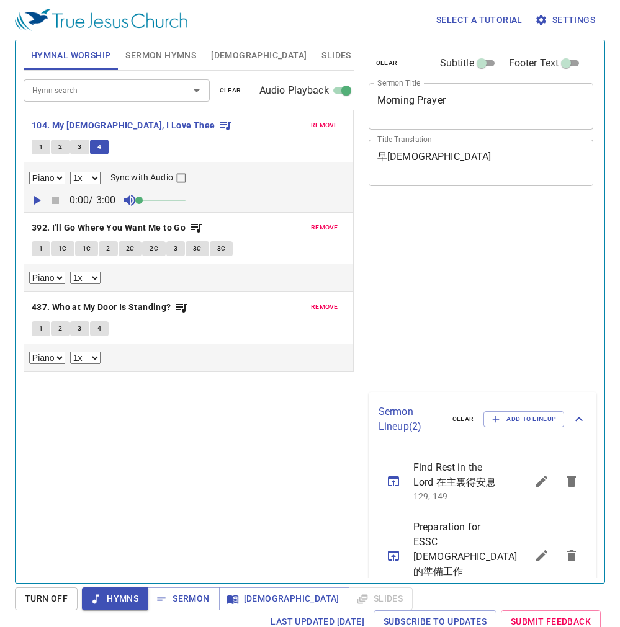
select select "1"
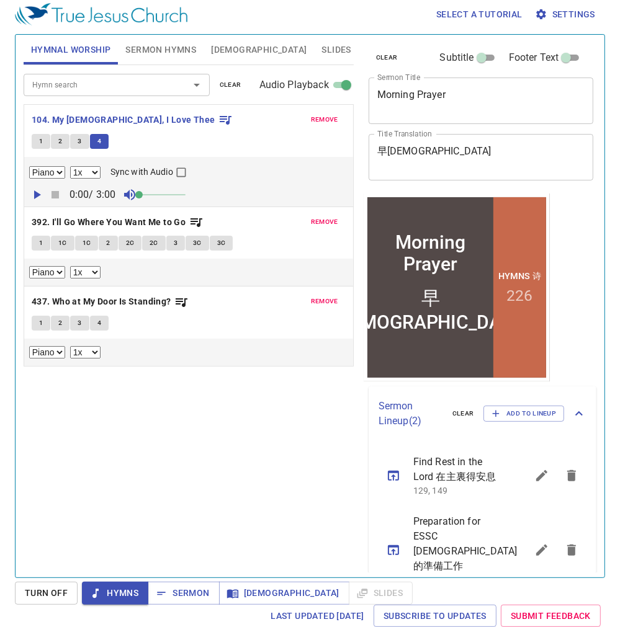
scroll to position [32, 0]
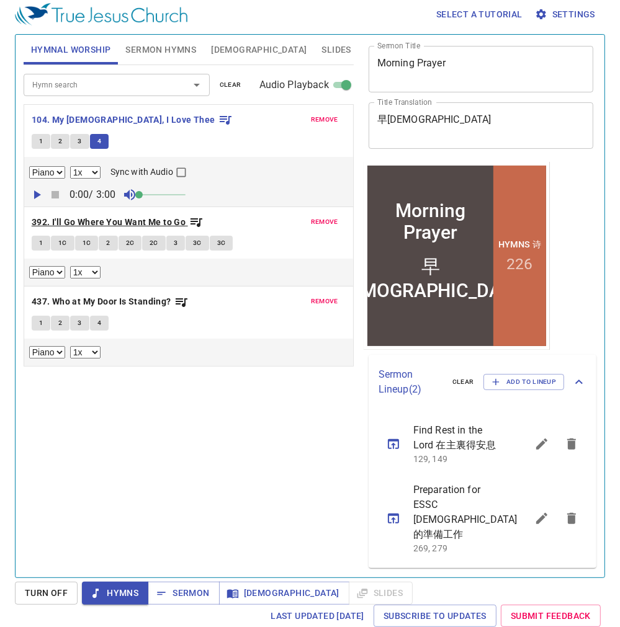
click at [84, 218] on b "392. I'll Go Where You Want Me to Go" at bounding box center [109, 223] width 154 height 16
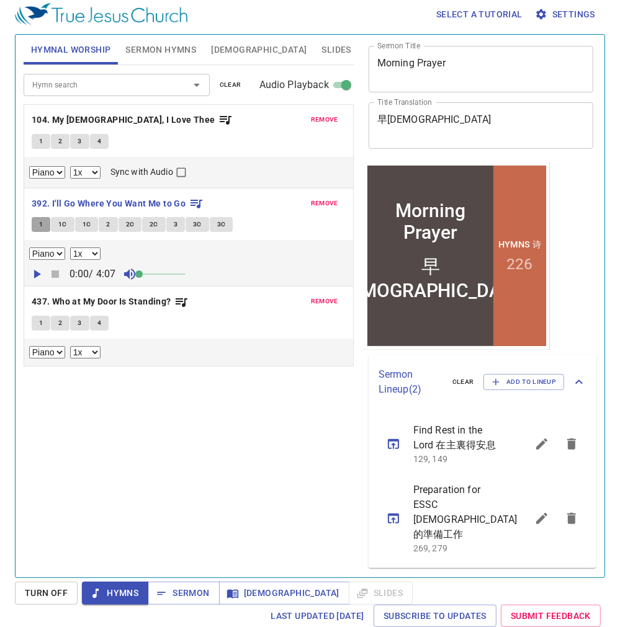
click at [32, 222] on button "1" at bounding box center [41, 224] width 19 height 15
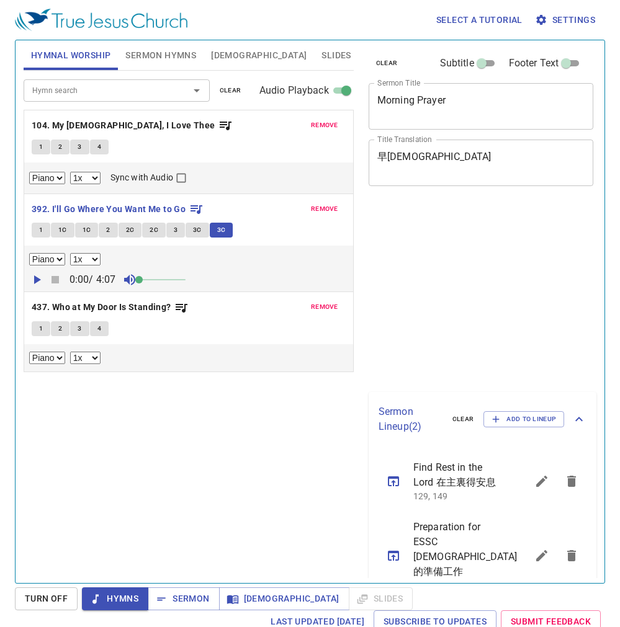
select select "1"
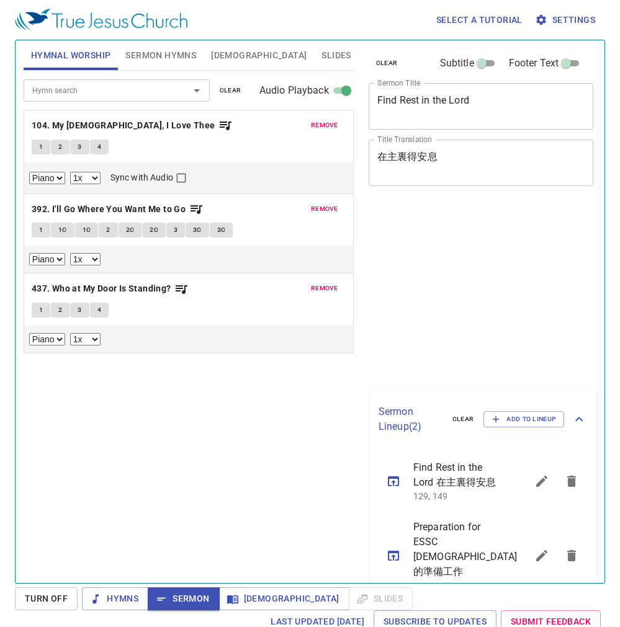
select select "1"
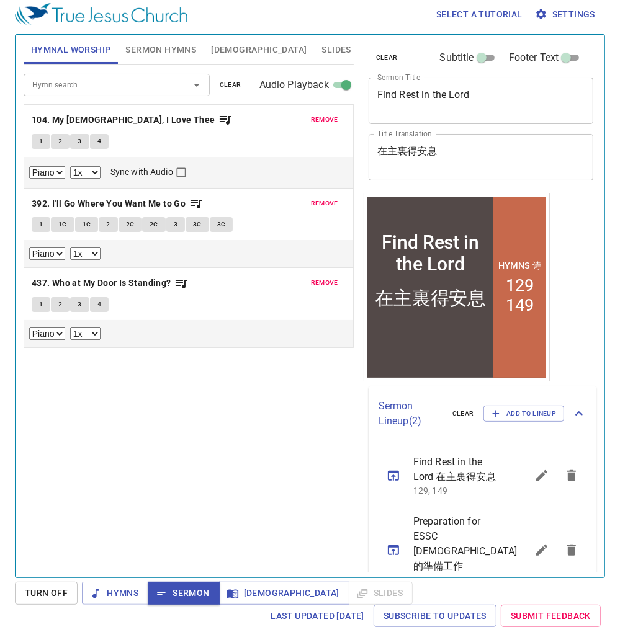
scroll to position [32, 0]
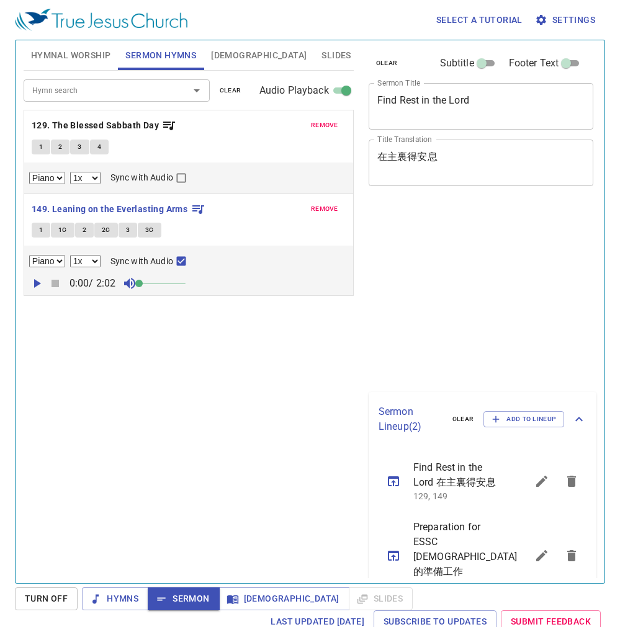
select select "1"
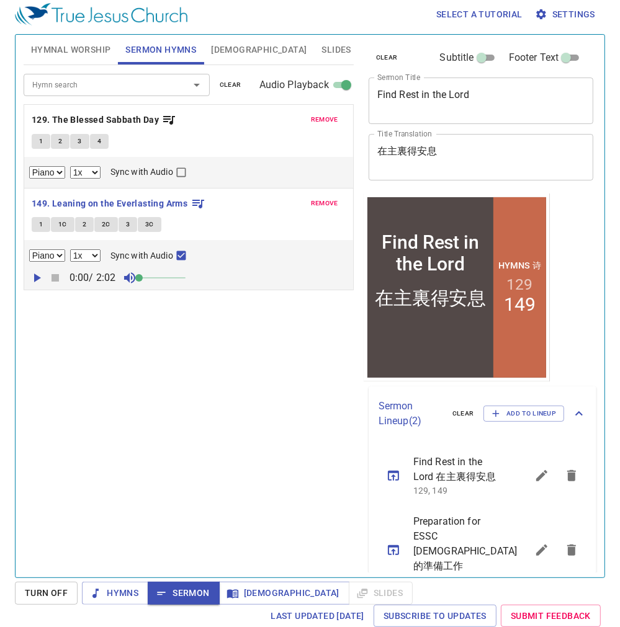
scroll to position [32, 0]
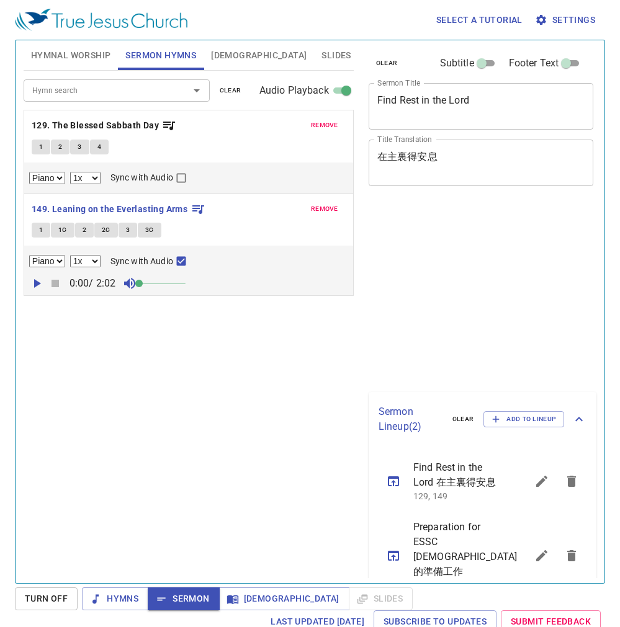
select select "1"
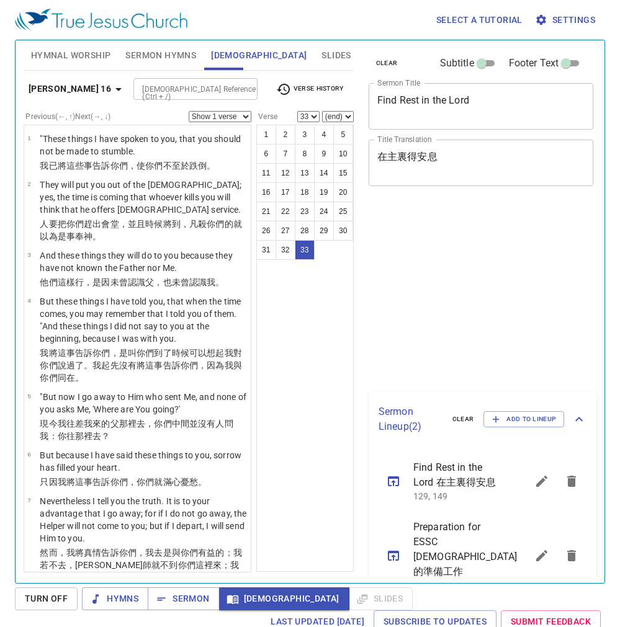
select select "33"
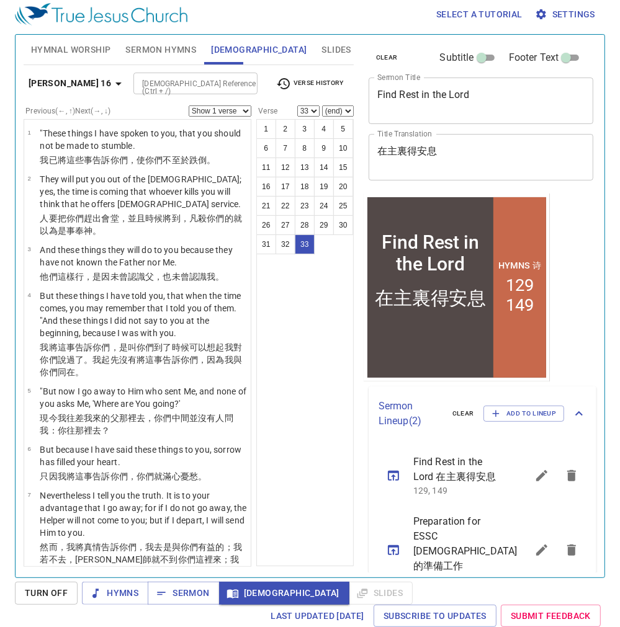
scroll to position [32, 0]
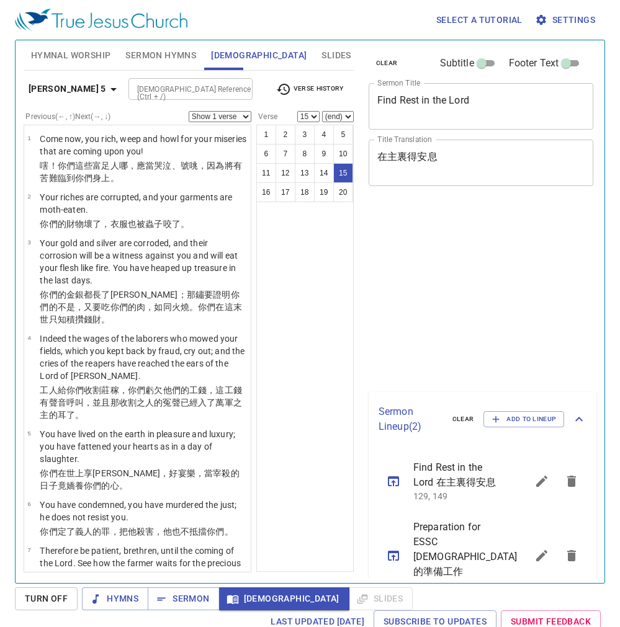
select select "15"
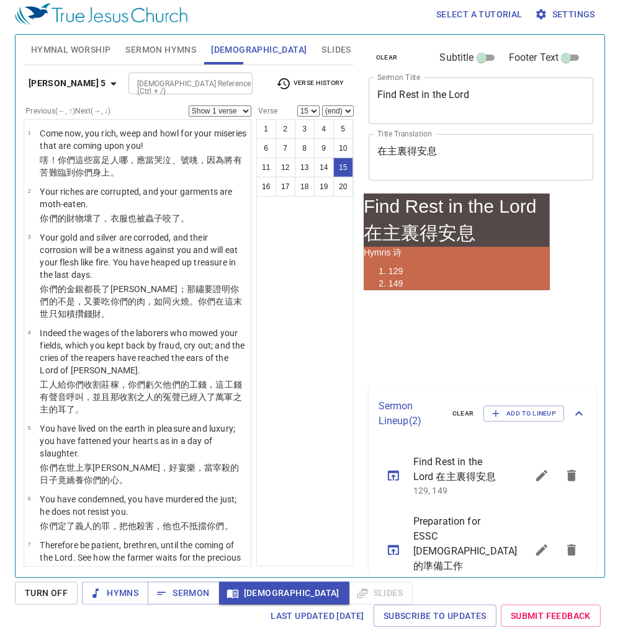
click at [106, 86] on icon "button" at bounding box center [113, 83] width 15 height 15
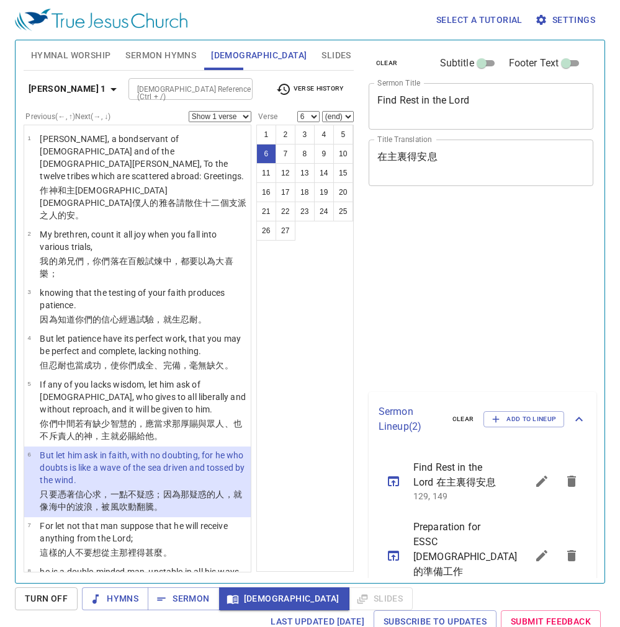
select select "6"
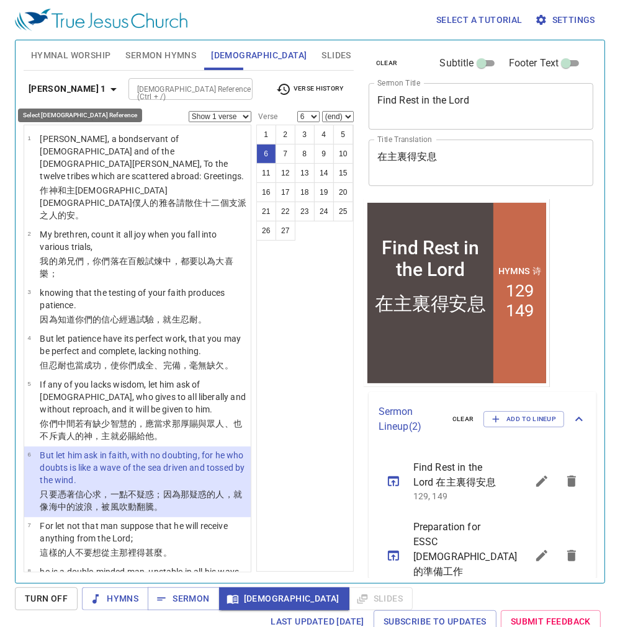
scroll to position [32, 0]
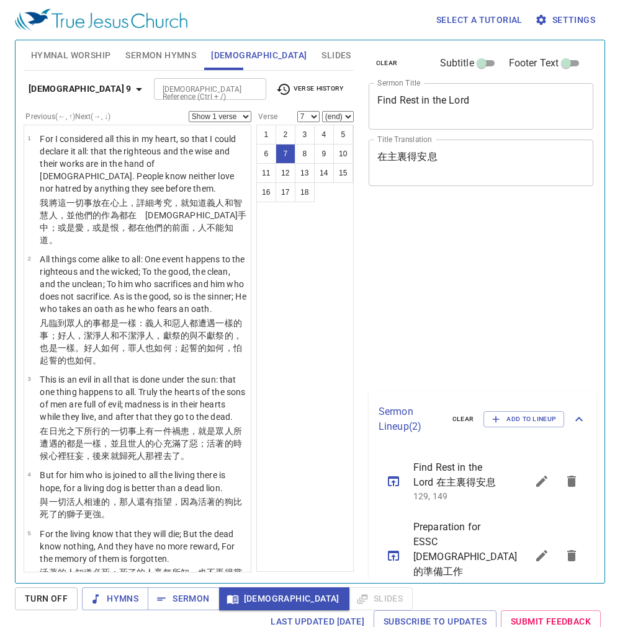
select select "7"
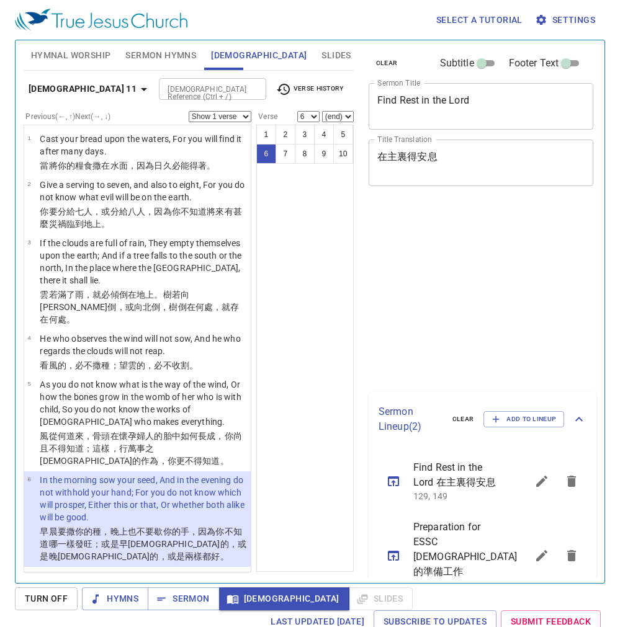
select select "6"
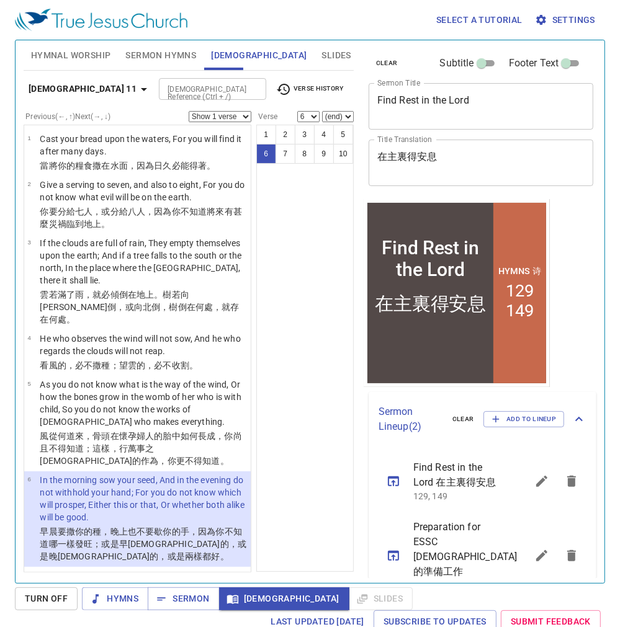
scroll to position [32, 0]
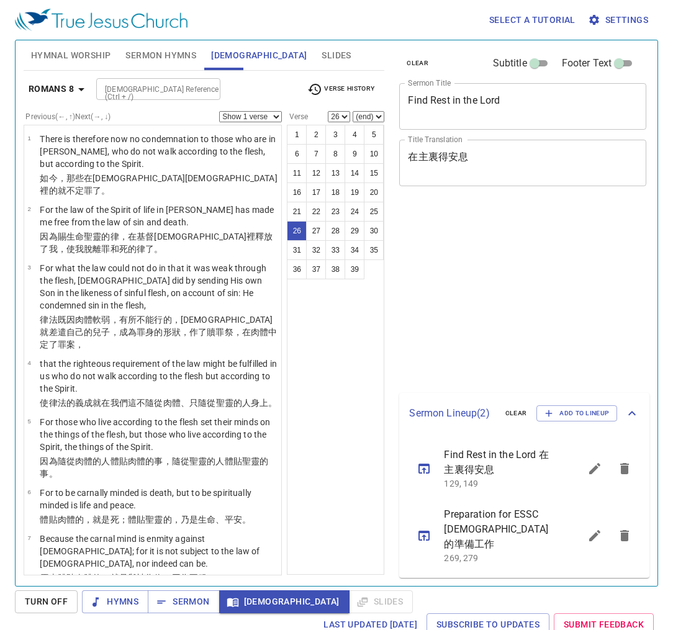
select select "26"
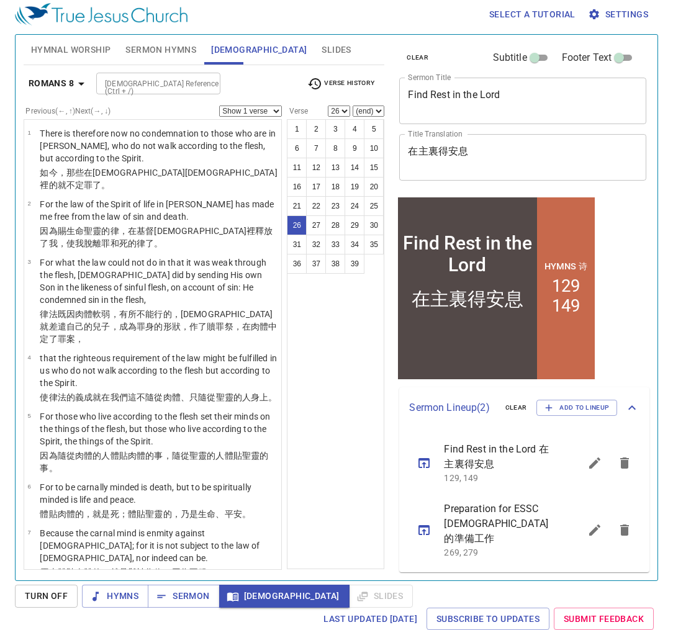
scroll to position [1400, 0]
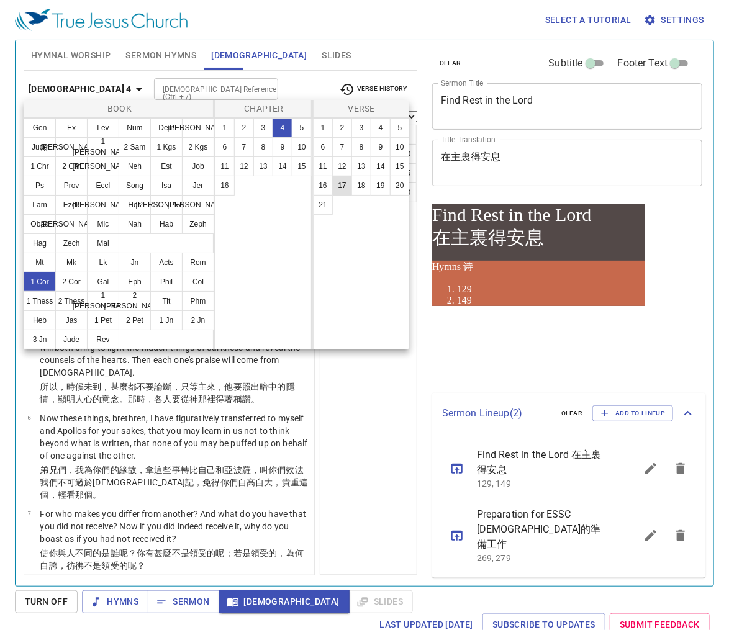
click at [325, 128] on button "1" at bounding box center [323, 128] width 20 height 20
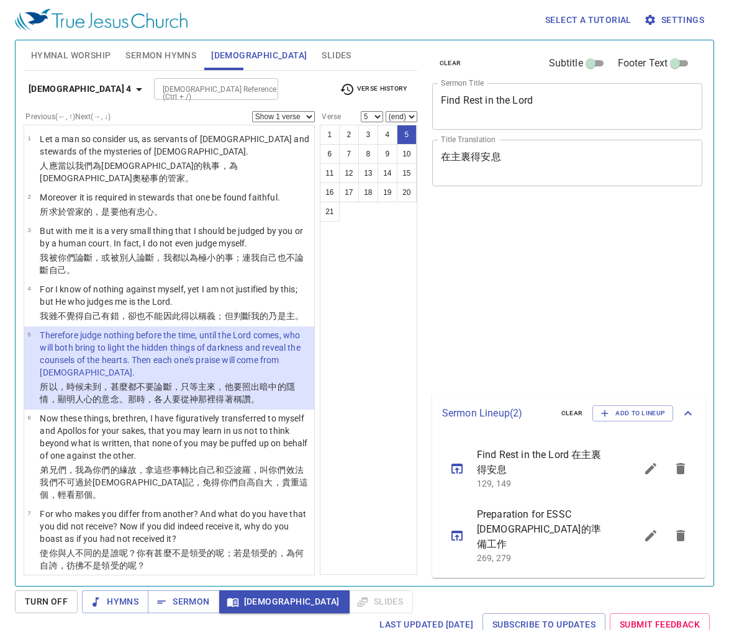
select select "5"
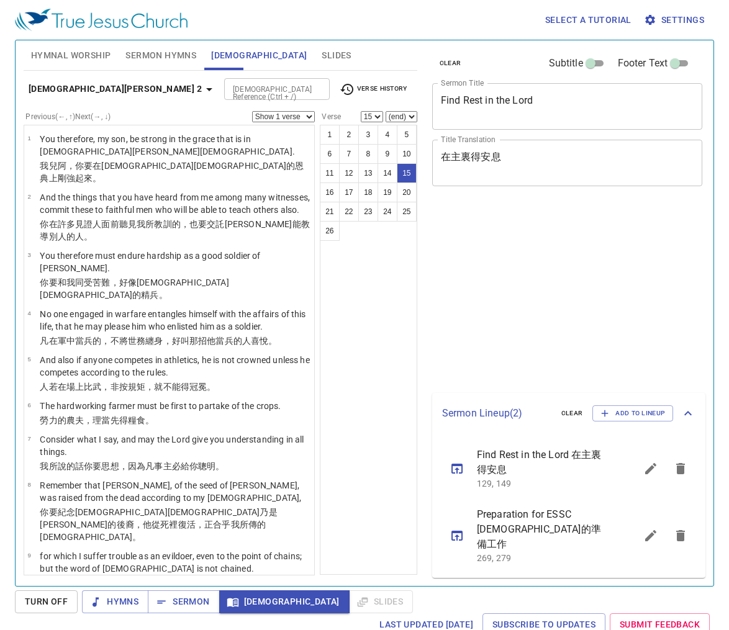
select select "15"
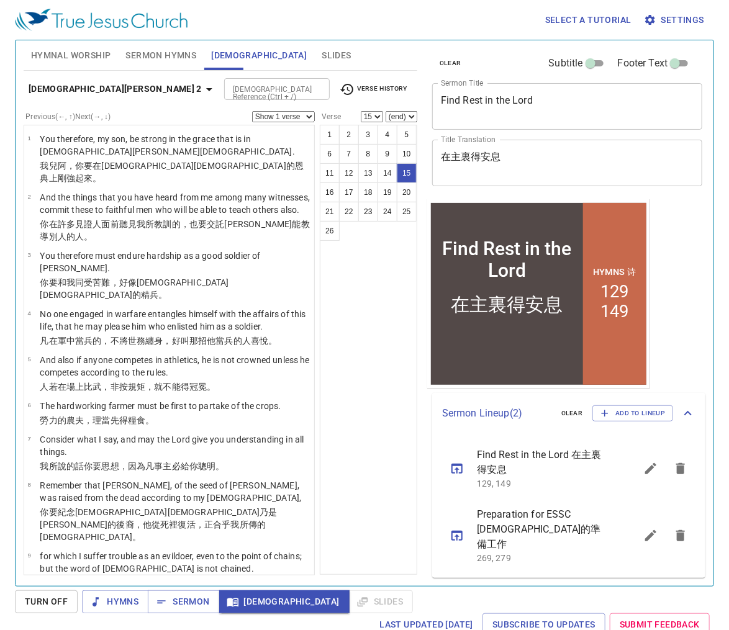
scroll to position [526, 0]
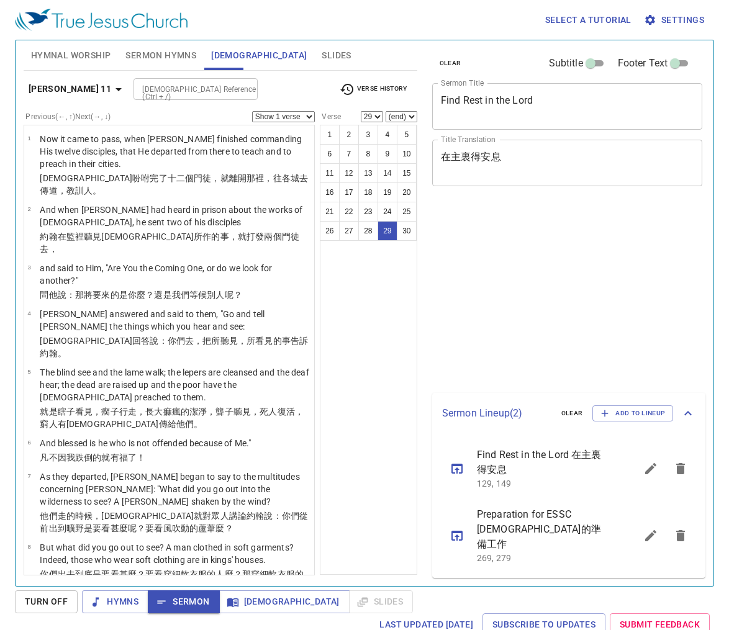
select select "29"
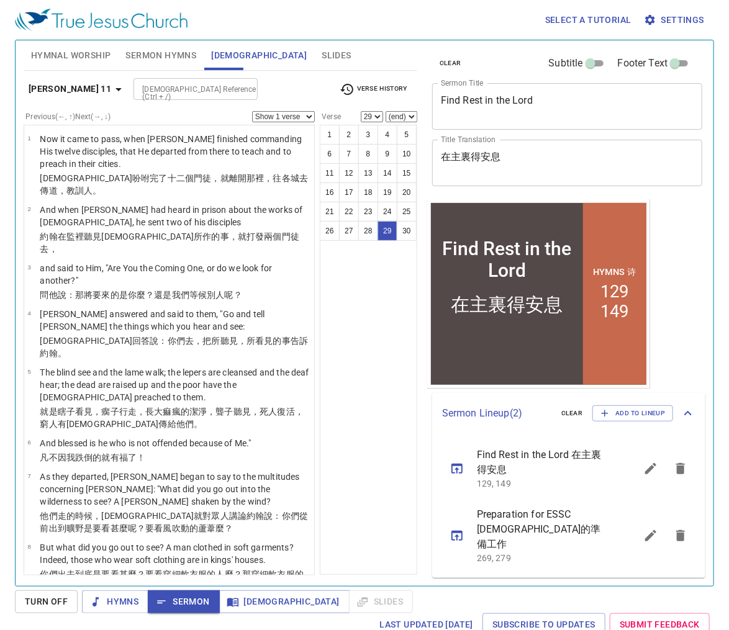
scroll to position [1211, 0]
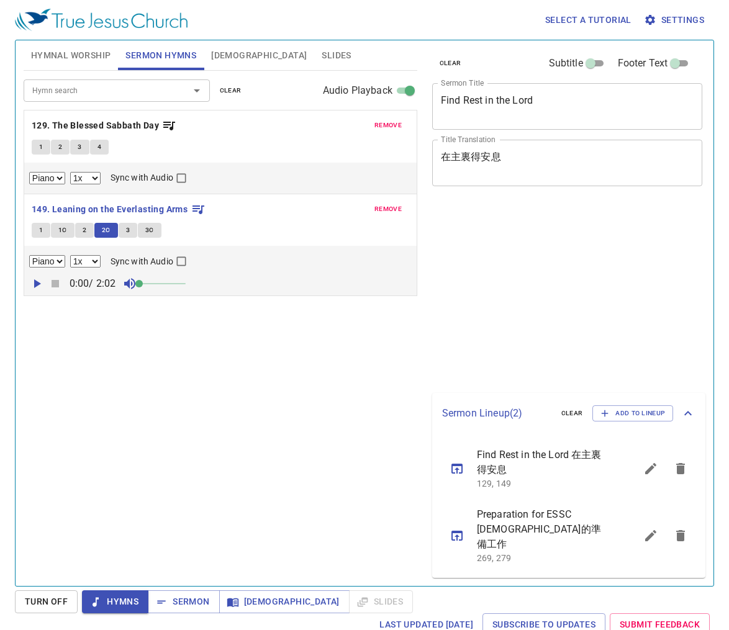
select select "1"
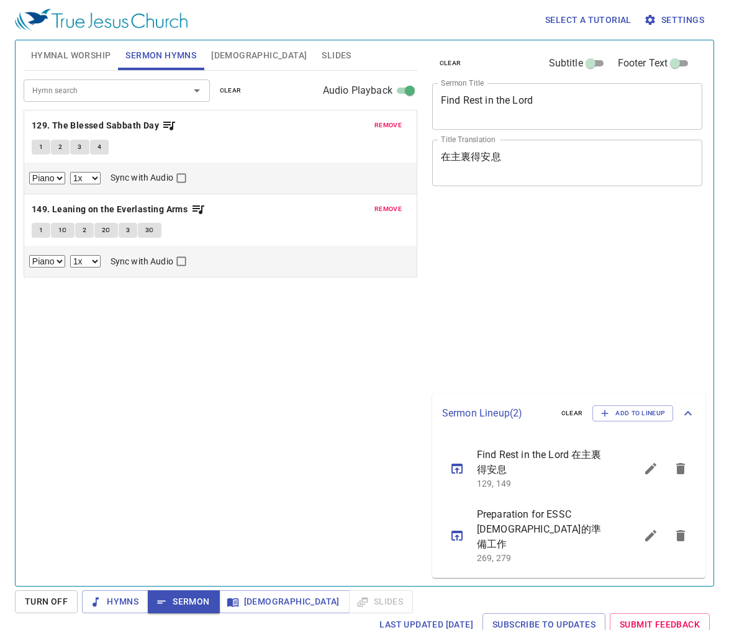
select select "1"
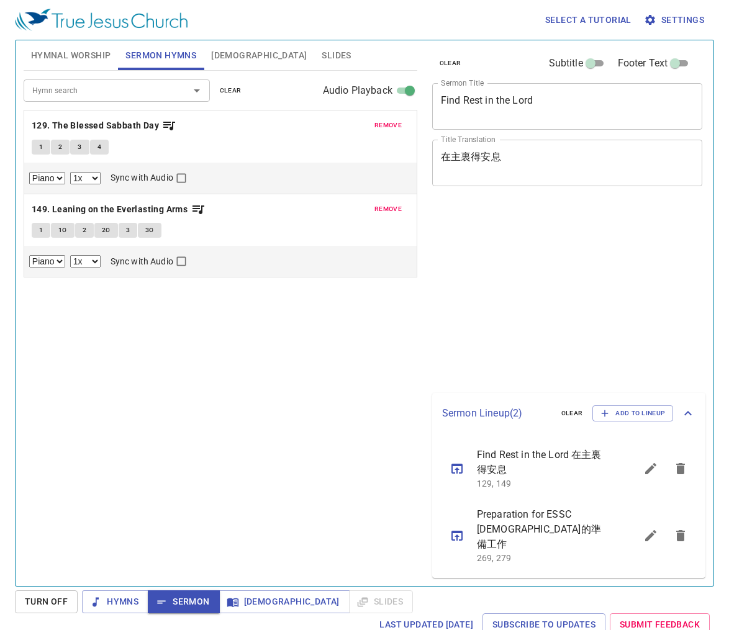
select select "1"
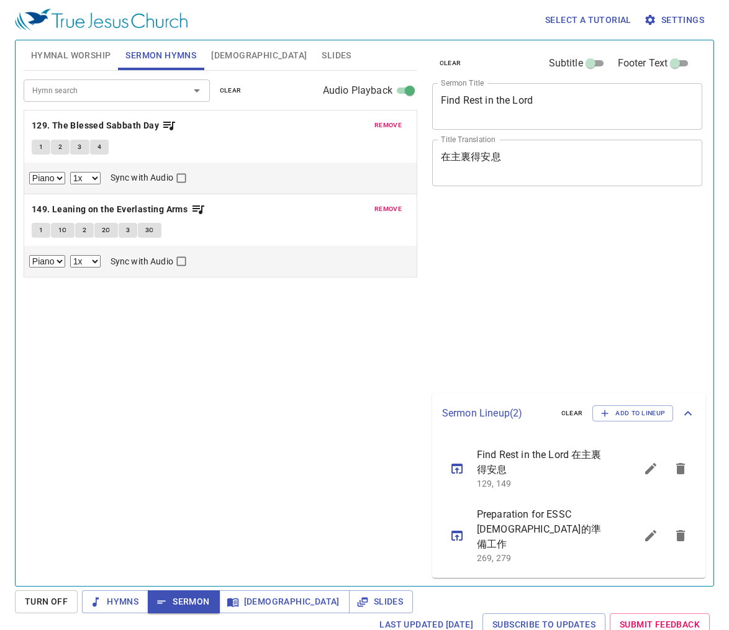
select select "1"
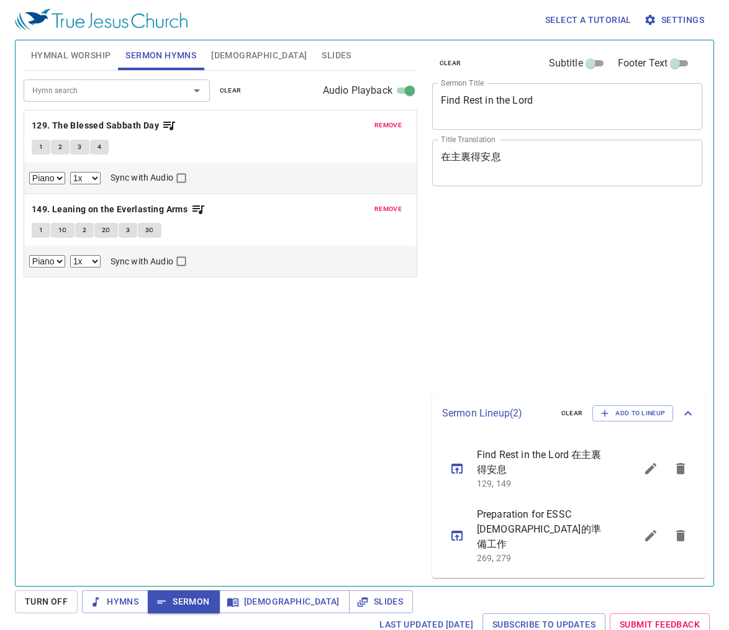
select select "1"
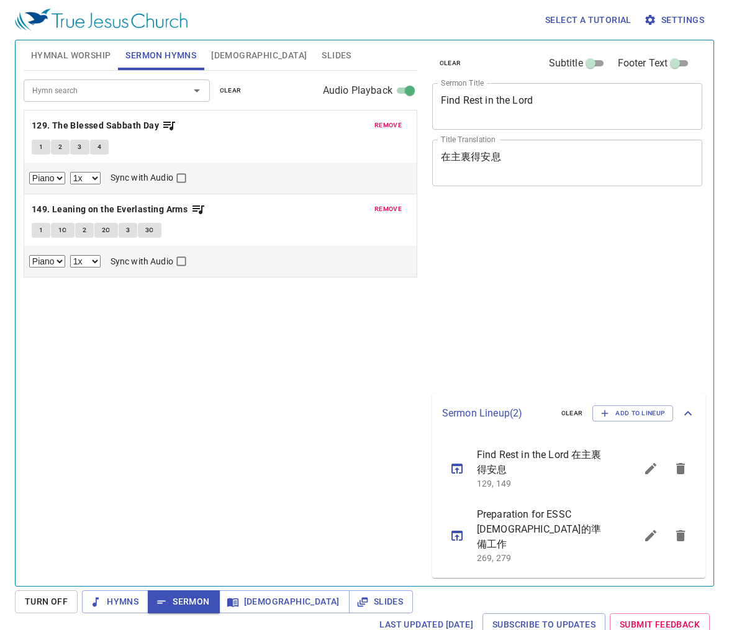
select select "1"
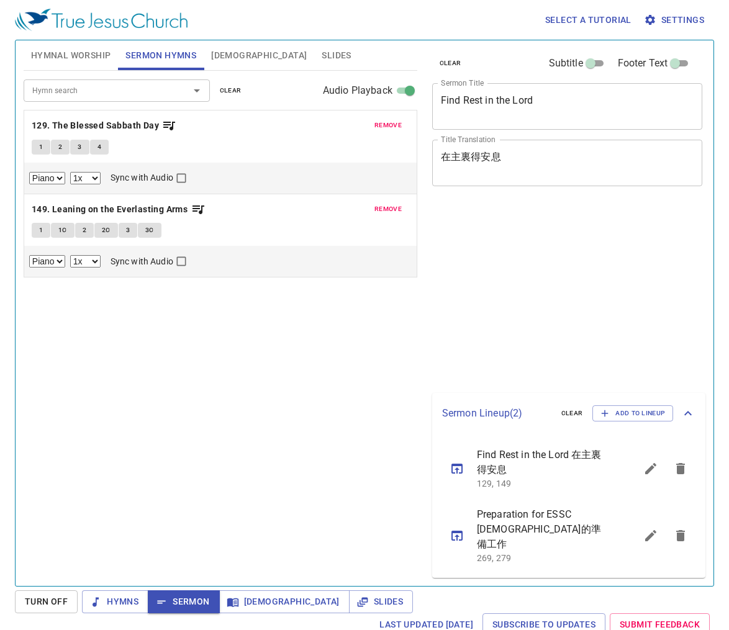
select select "1"
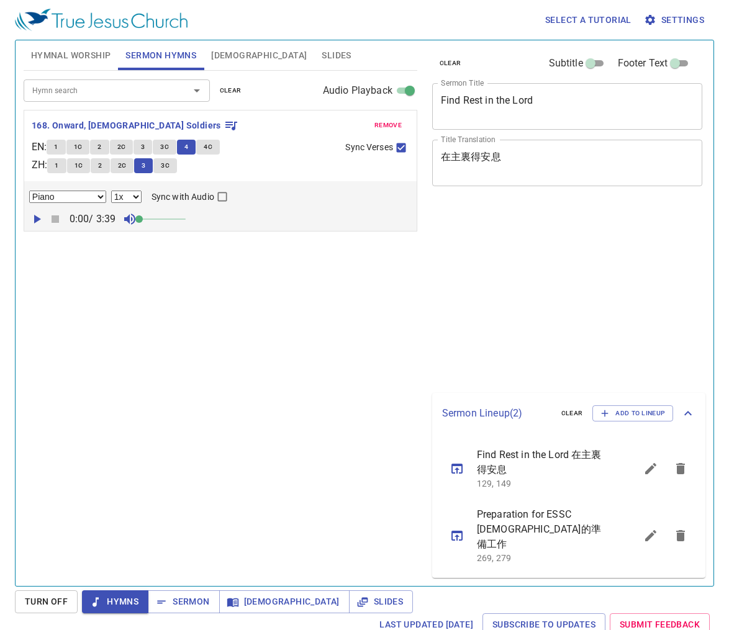
select select "1"
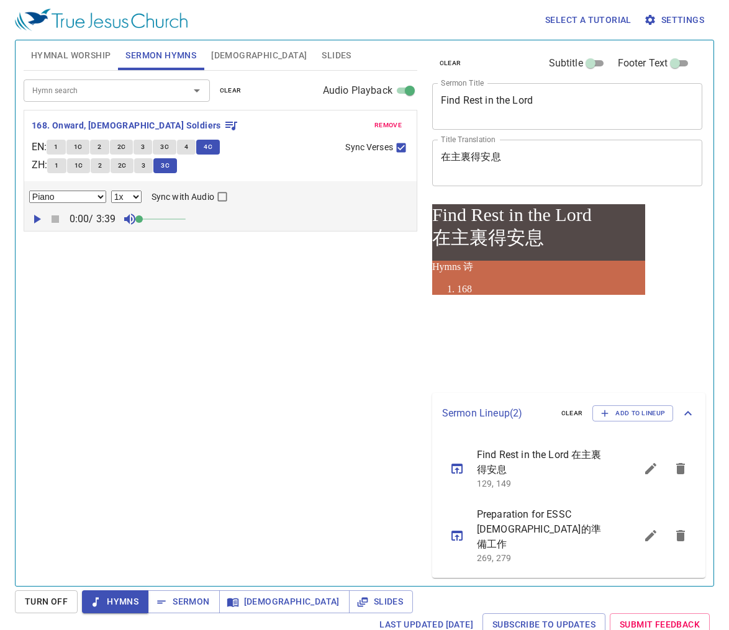
click at [483, 96] on textarea "Find Rest in the Lord" at bounding box center [567, 106] width 253 height 24
click at [514, 104] on textarea "Find Rest in the Lord" at bounding box center [567, 106] width 253 height 24
click at [276, 361] on div "Hymn search Hymn search clear Audio Playback remove 168. Onward, Christian Sold…" at bounding box center [220, 323] width 393 height 505
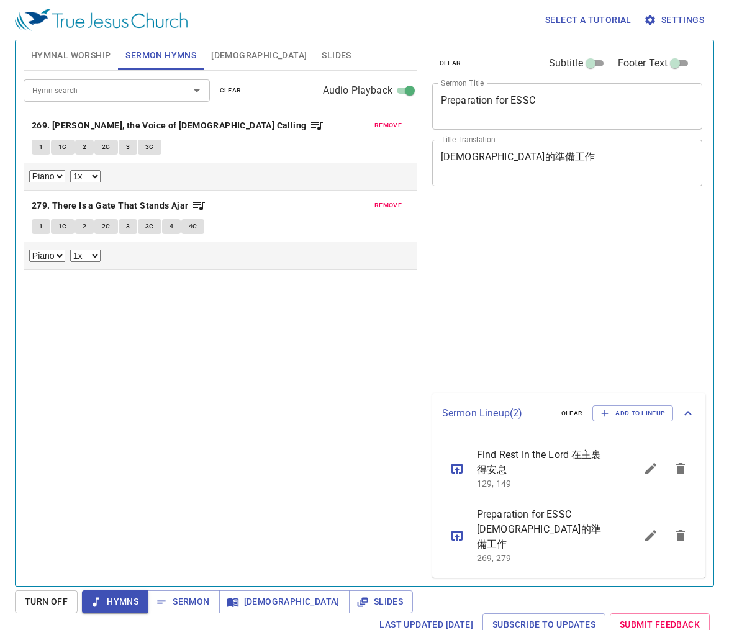
select select "1"
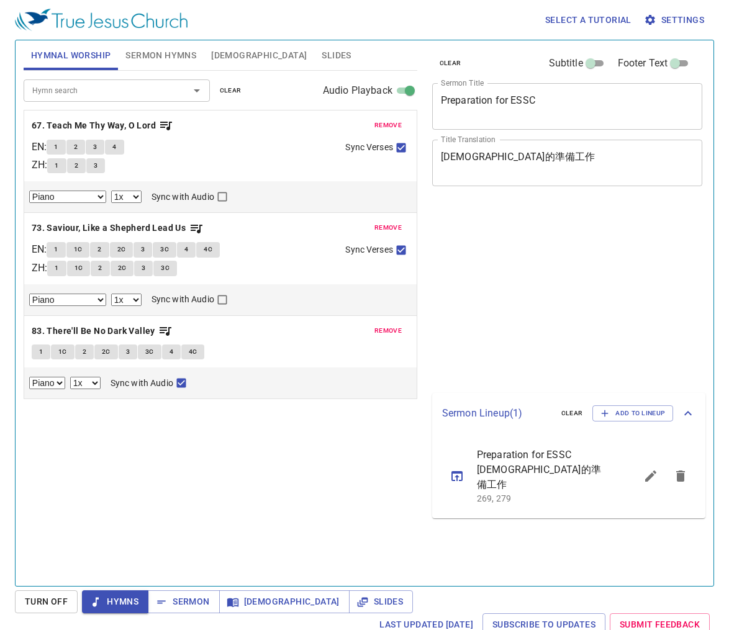
select select "1"
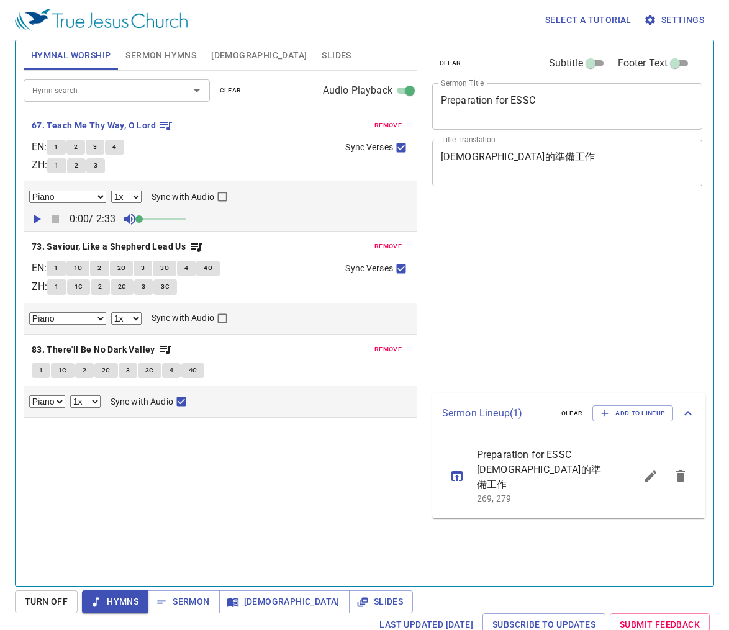
select select "1"
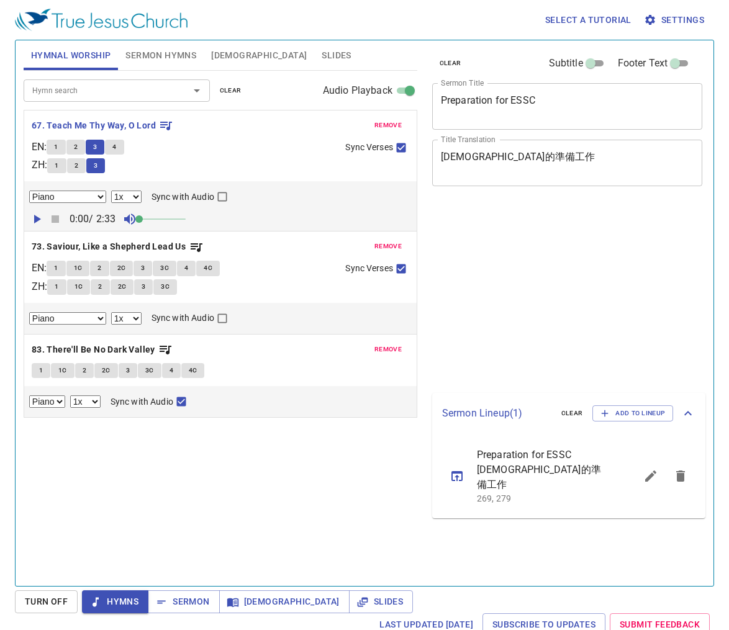
select select "1"
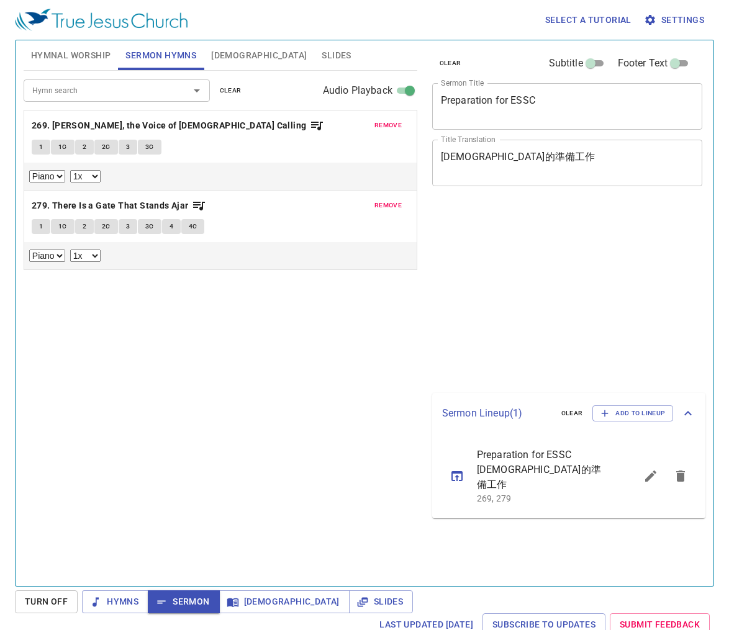
select select "1"
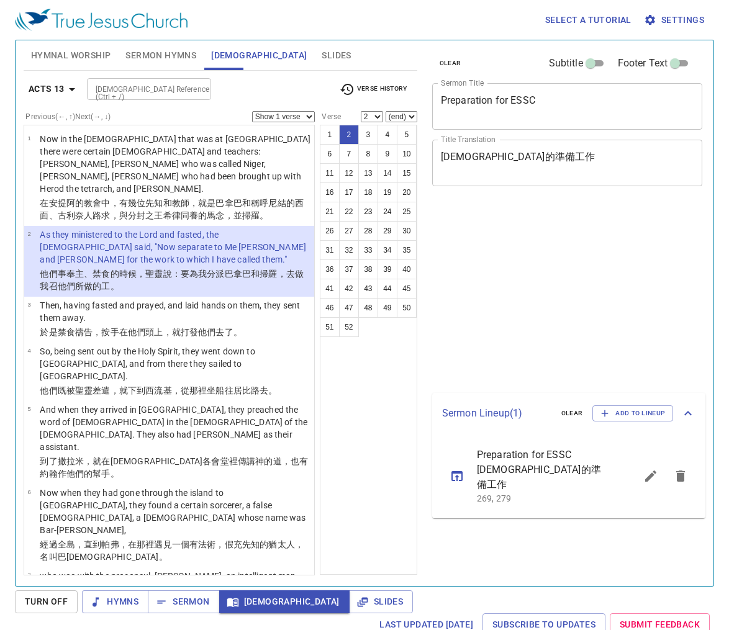
select select "2"
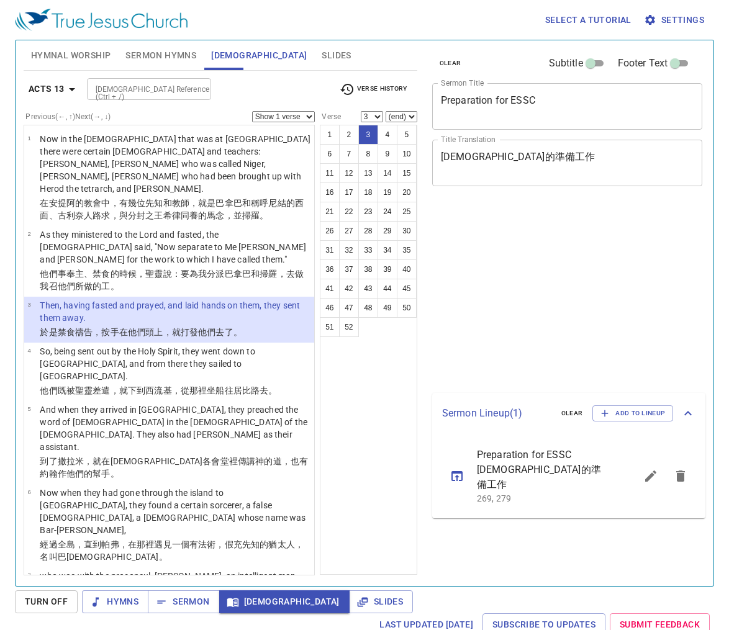
select select "3"
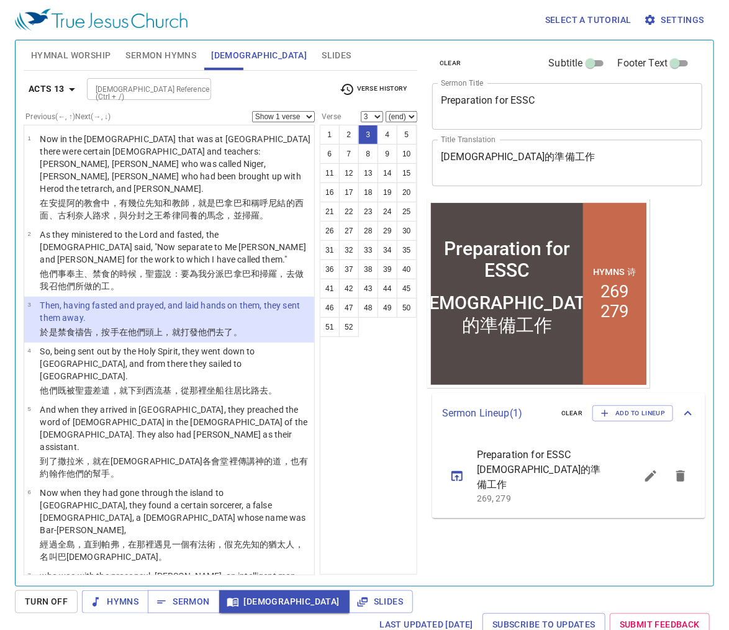
scroll to position [50, 0]
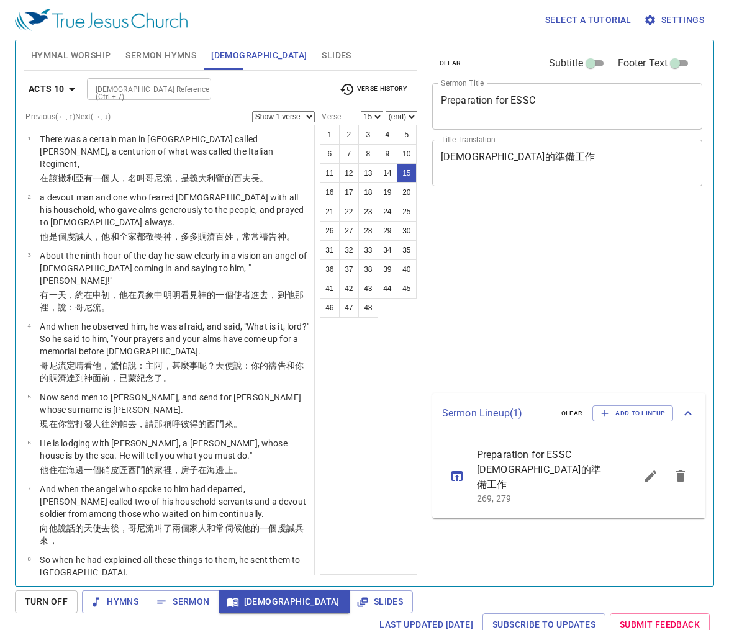
select select "15"
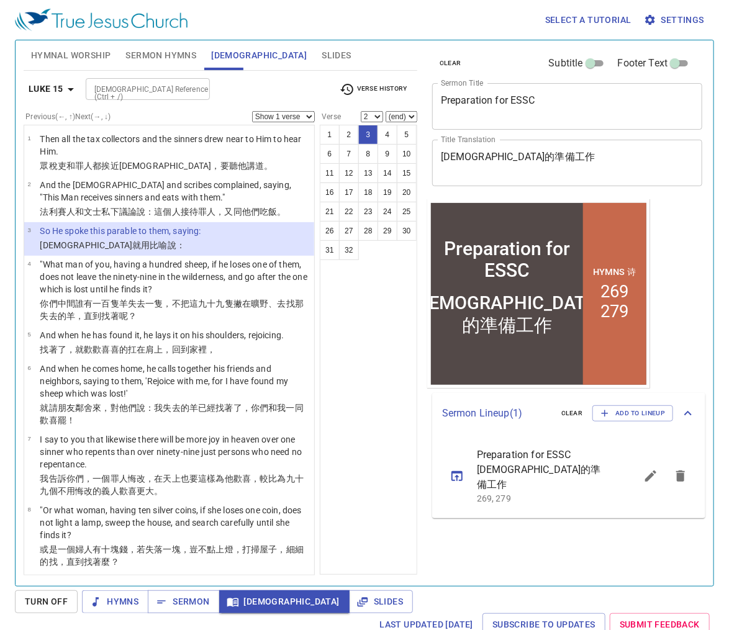
select select "3"
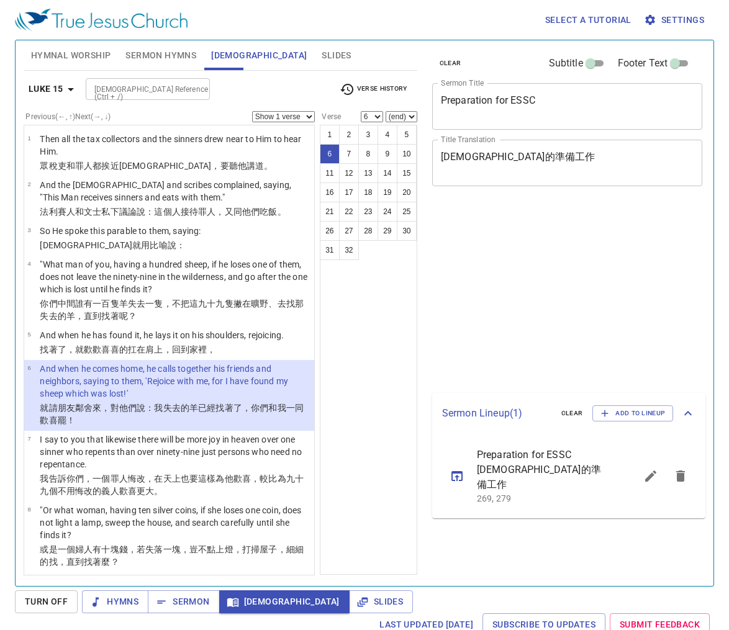
select select "6"
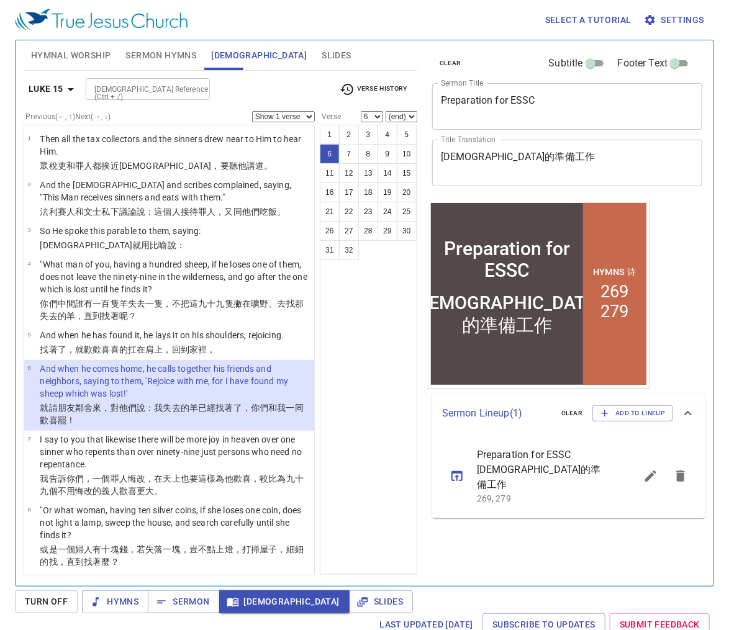
scroll to position [348, 0]
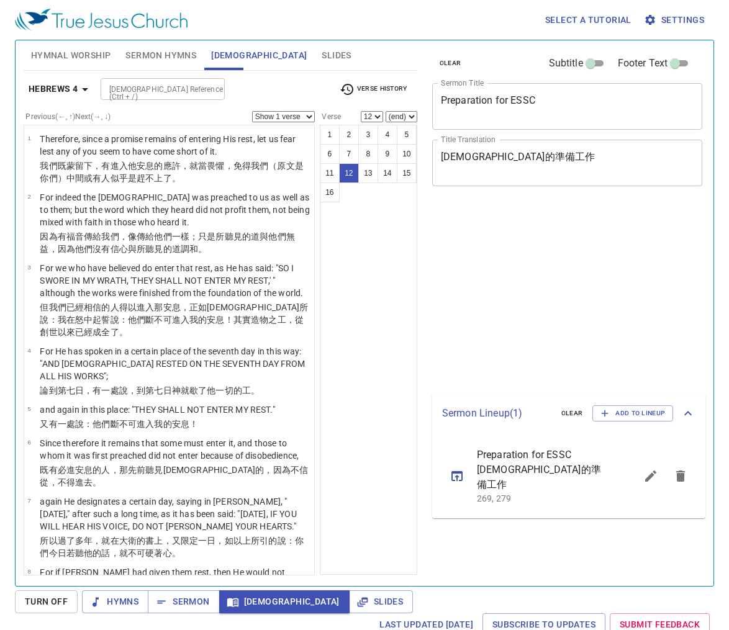
select select "12"
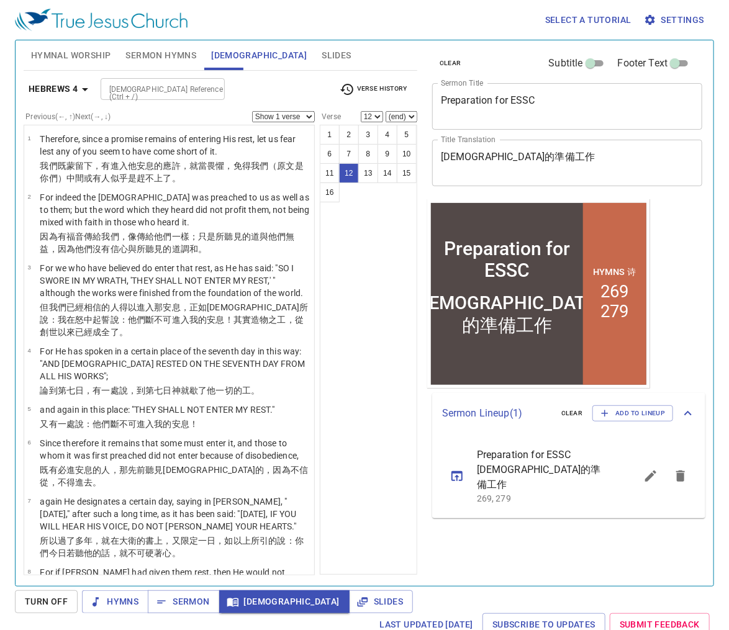
scroll to position [444, 0]
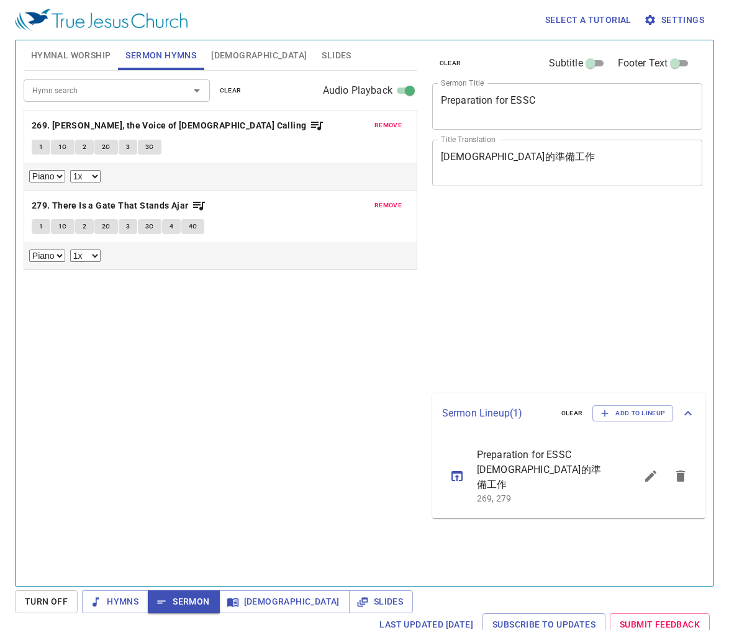
select select "1"
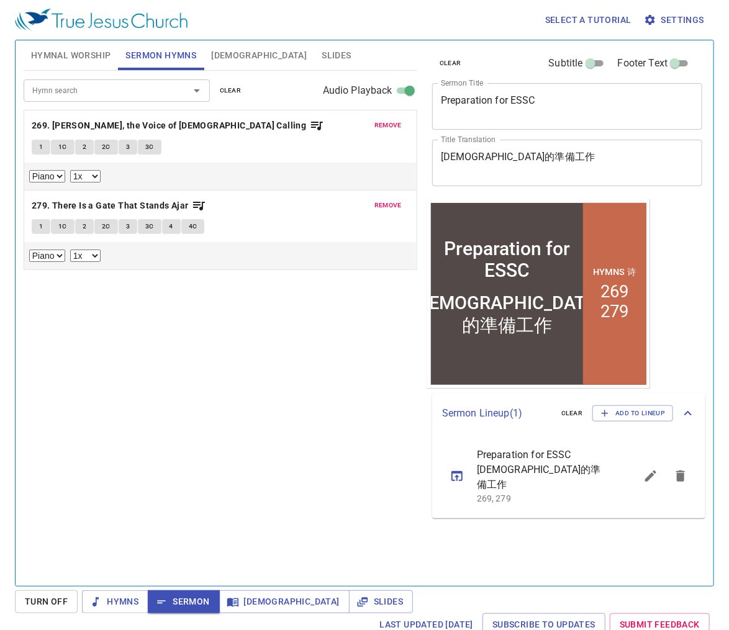
click at [191, 442] on div "Hymn search Hymn search clear Audio Playback remove 269. Hark, the Voice of Jes…" at bounding box center [220, 323] width 393 height 505
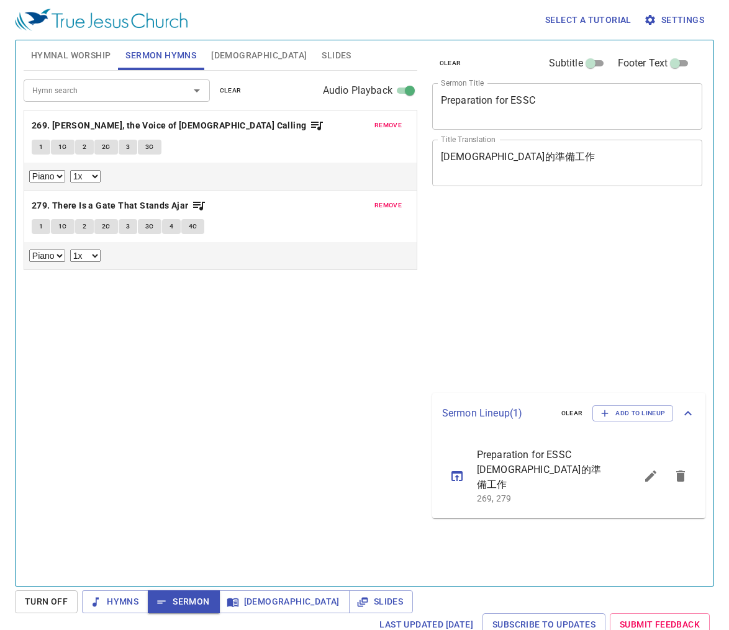
select select "1"
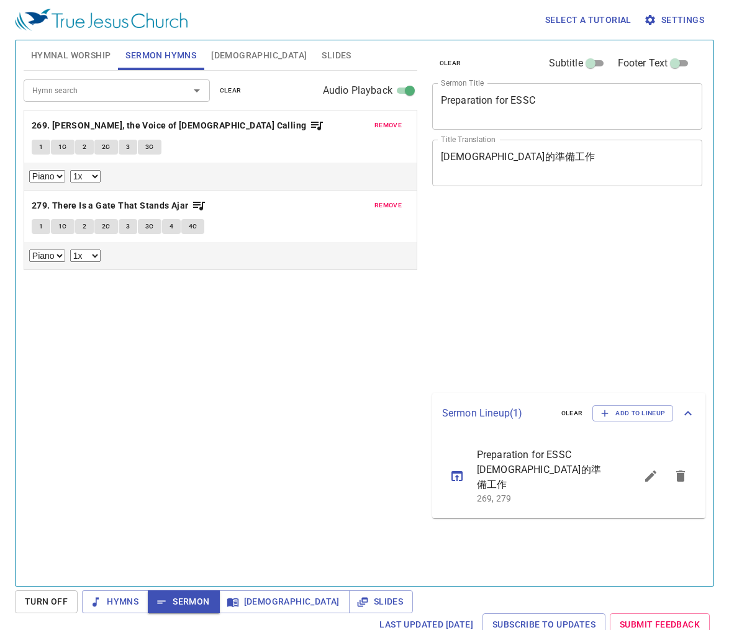
select select "1"
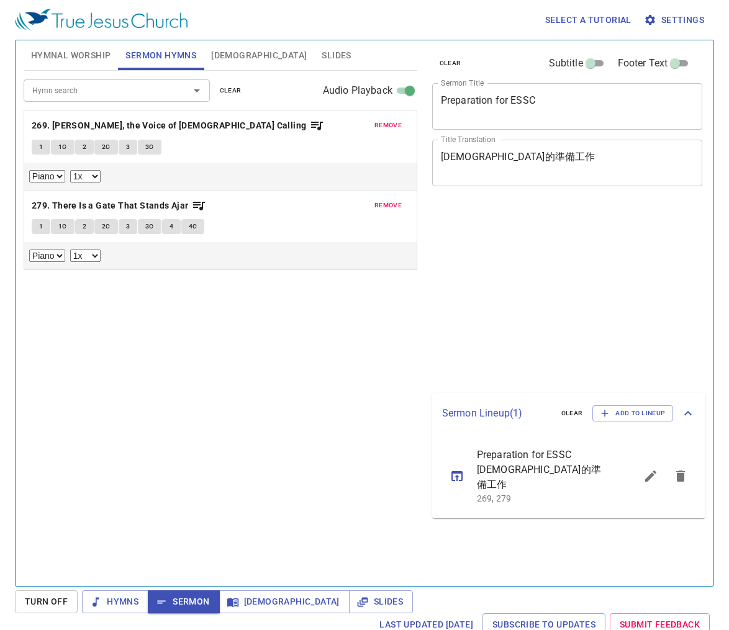
select select "1"
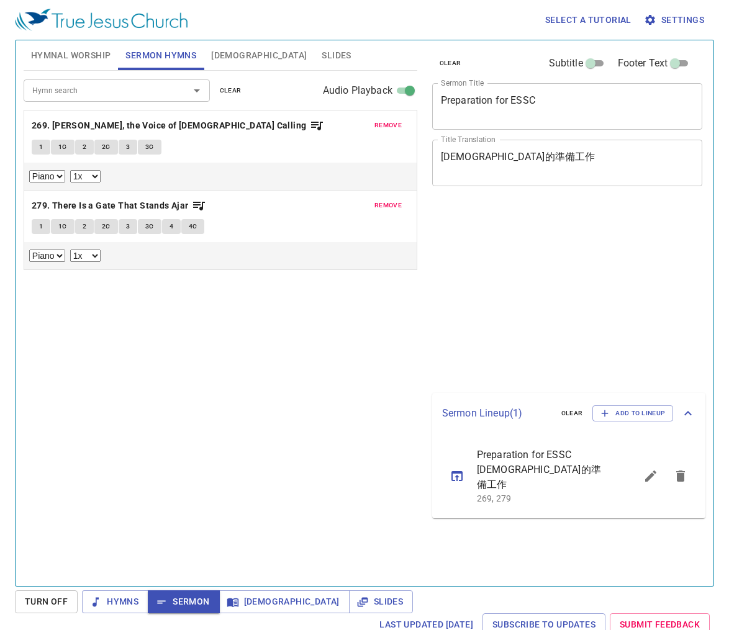
select select "1"
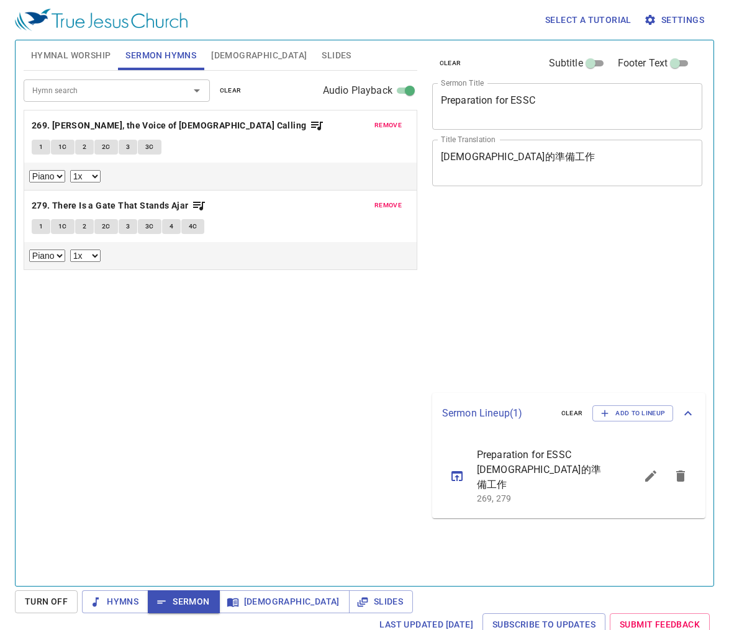
select select "1"
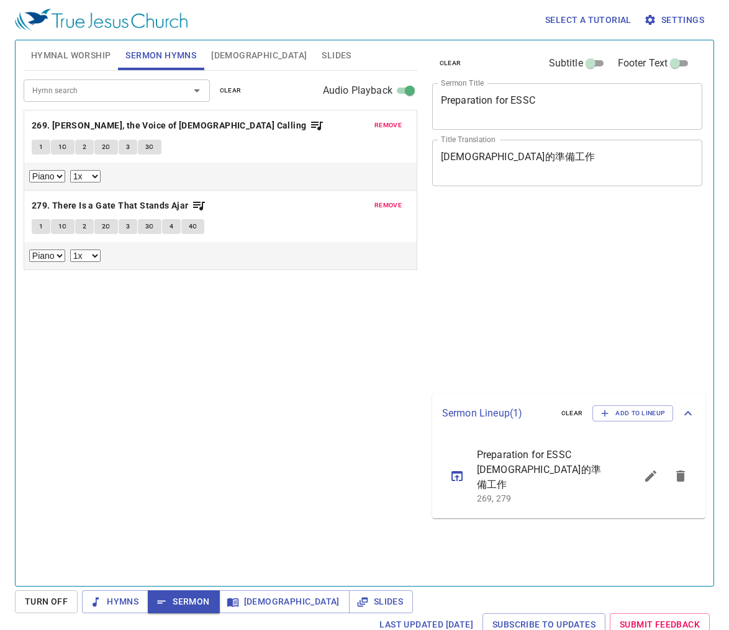
select select "1"
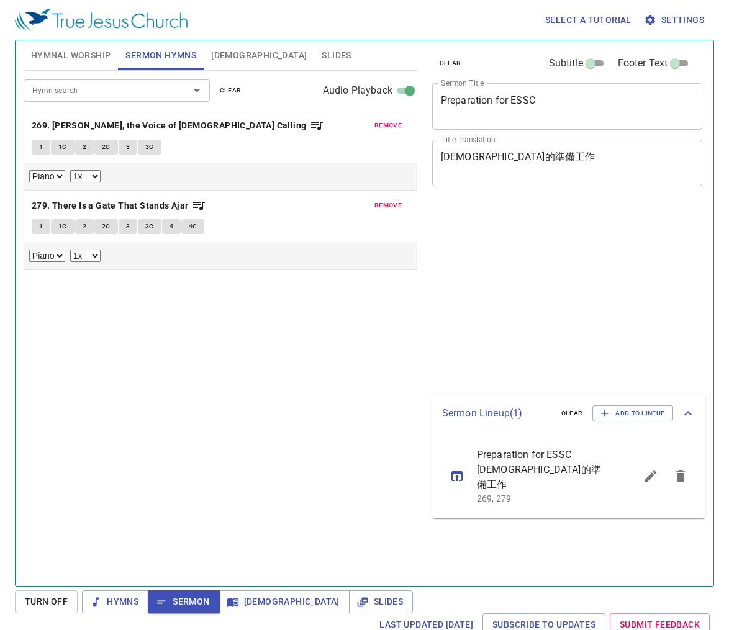
select select "1"
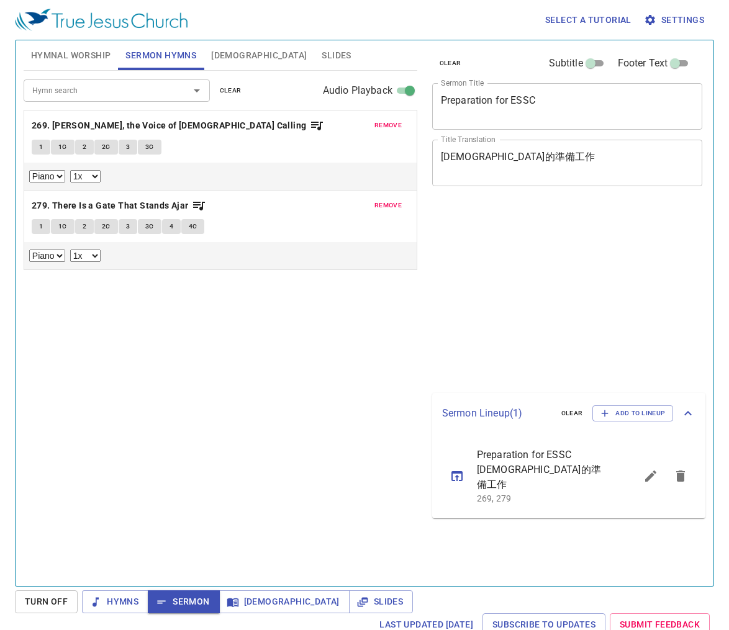
select select "1"
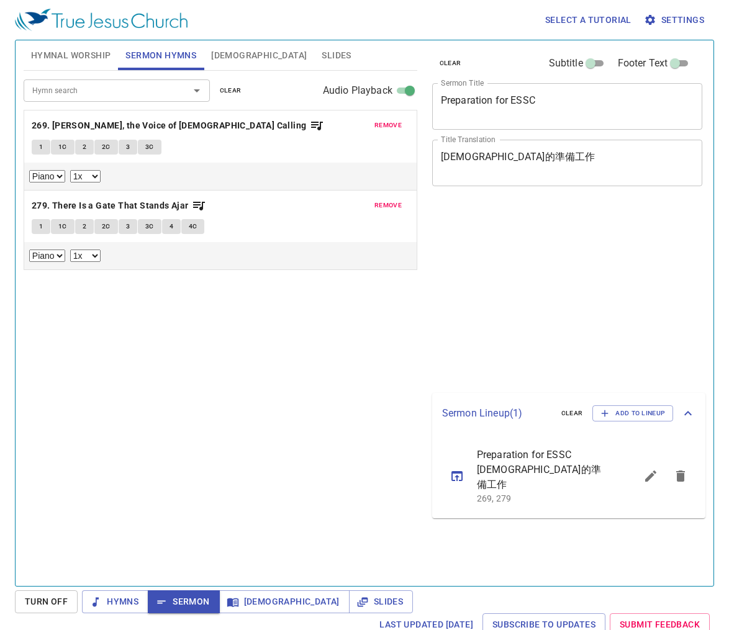
select select "1"
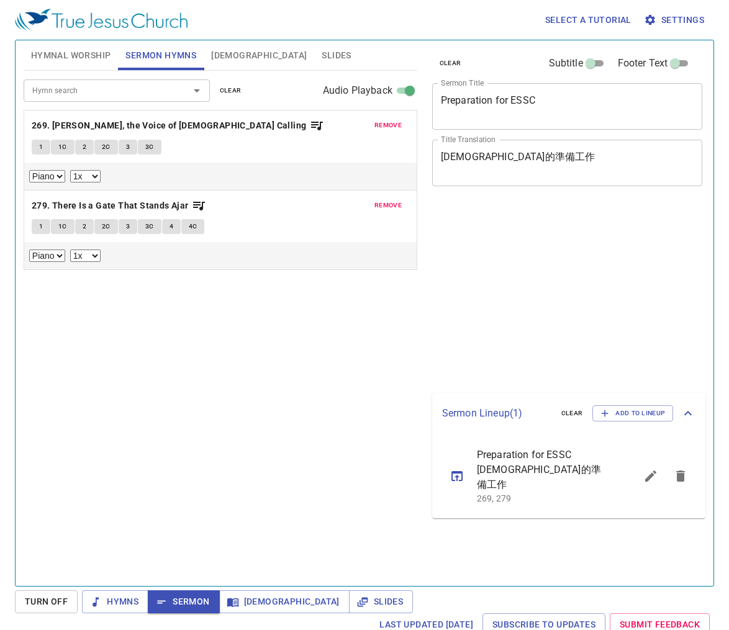
select select "1"
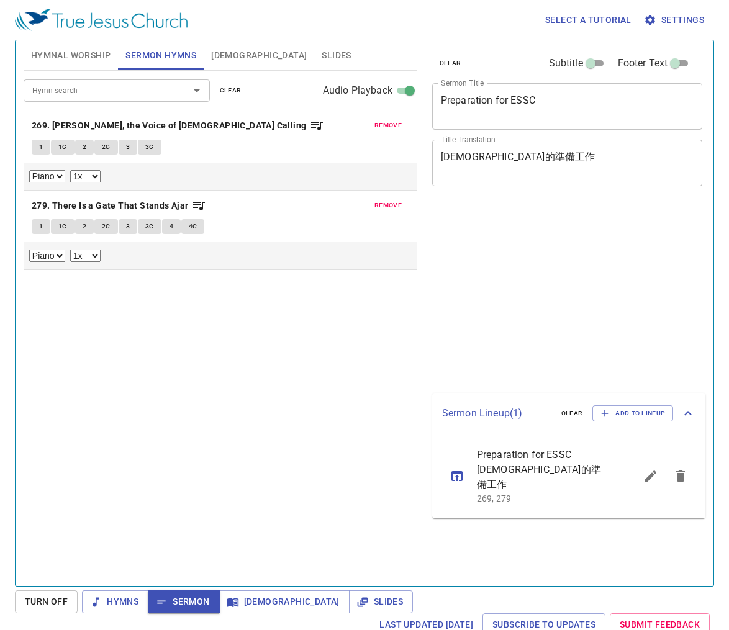
select select "1"
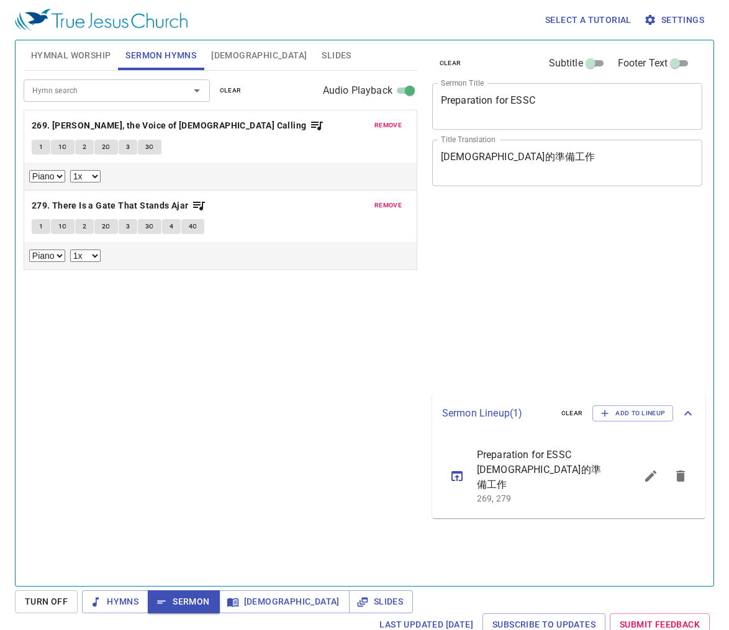
select select "1"
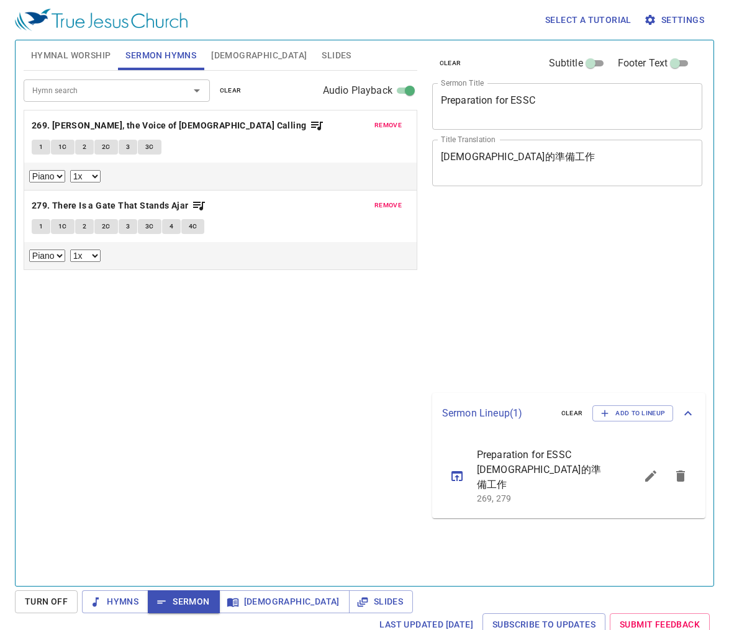
select select "1"
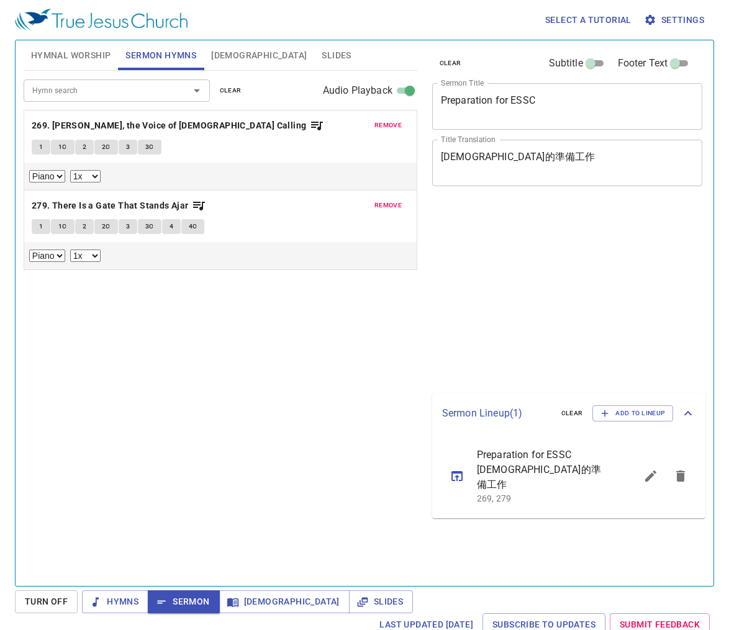
select select "1"
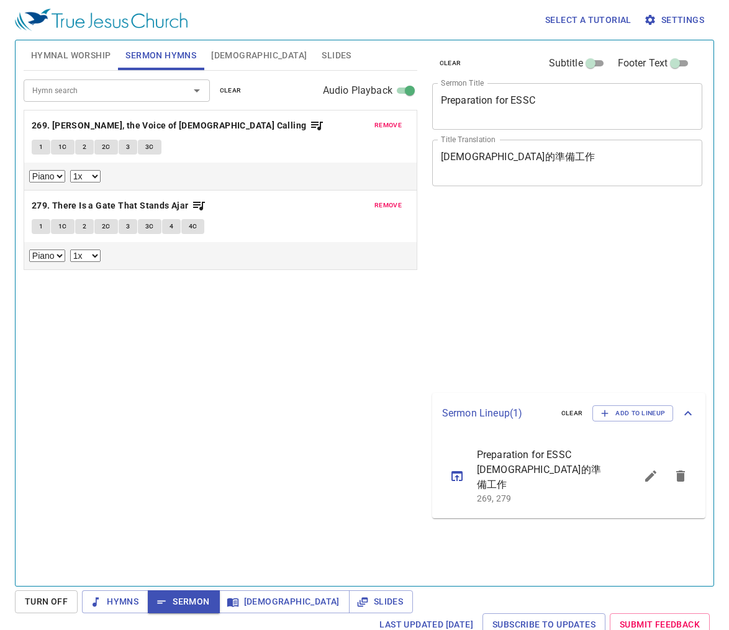
select select "1"
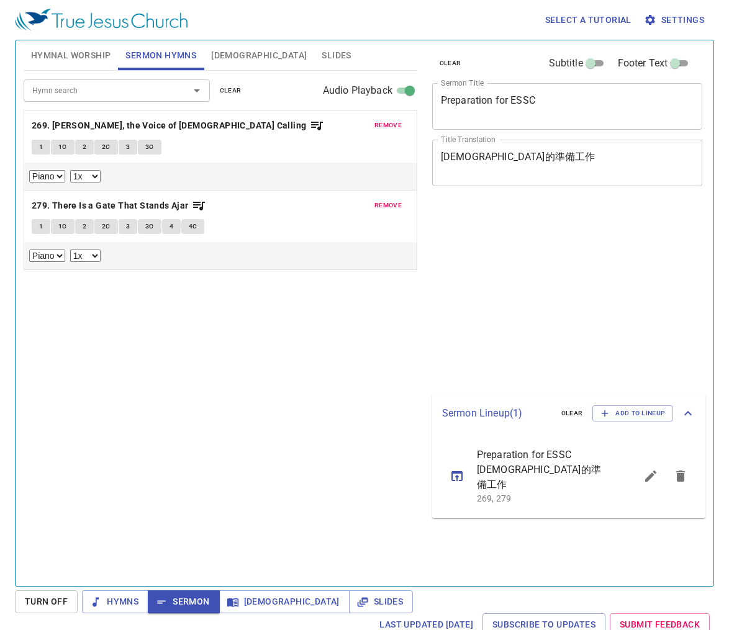
select select "1"
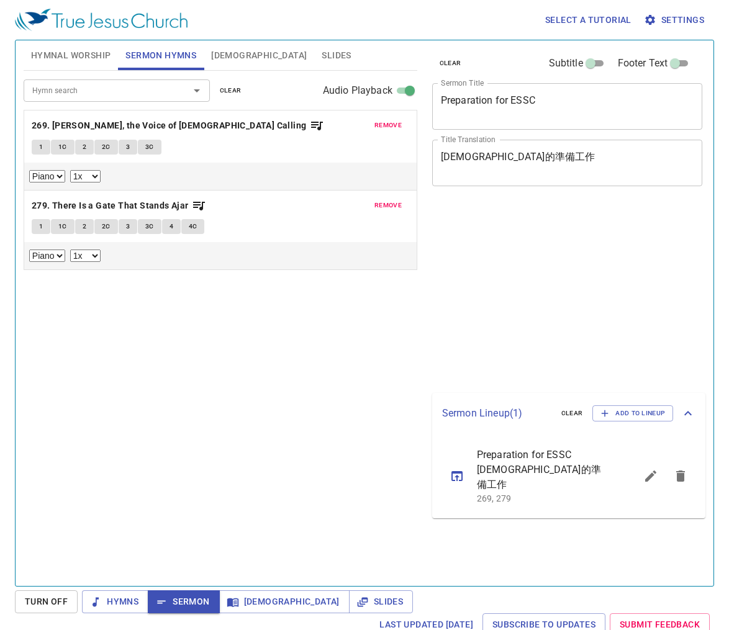
select select "1"
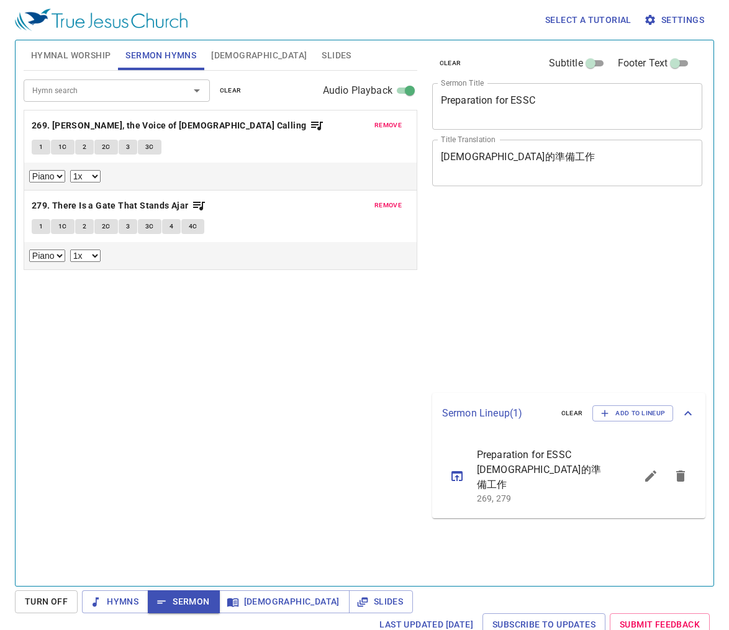
select select "1"
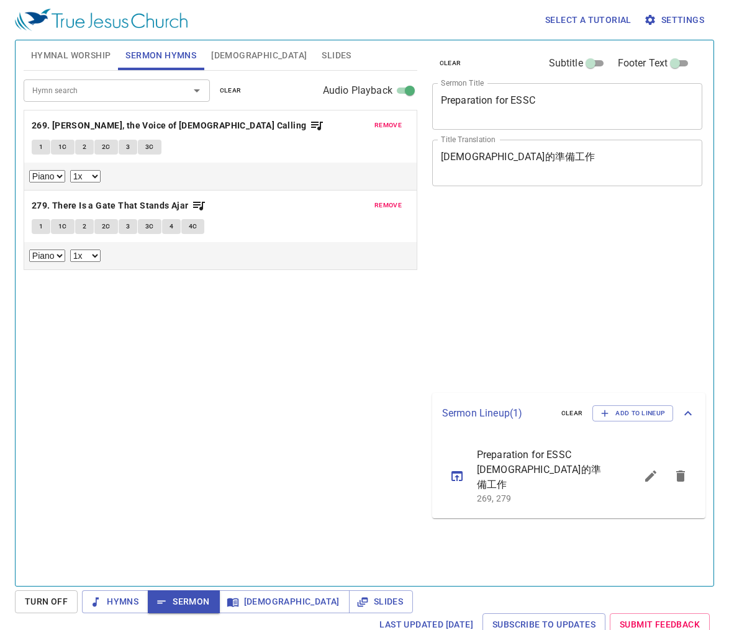
select select "1"
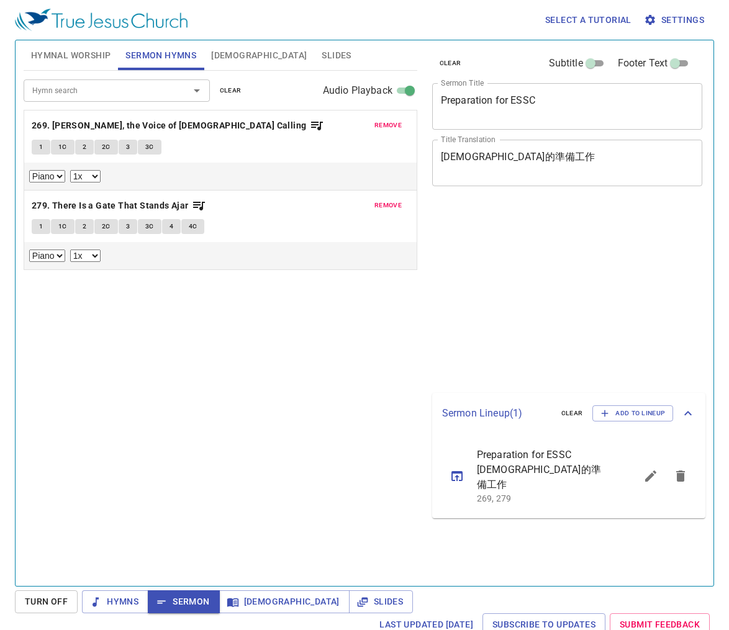
select select "1"
